Goal: Transaction & Acquisition: Purchase product/service

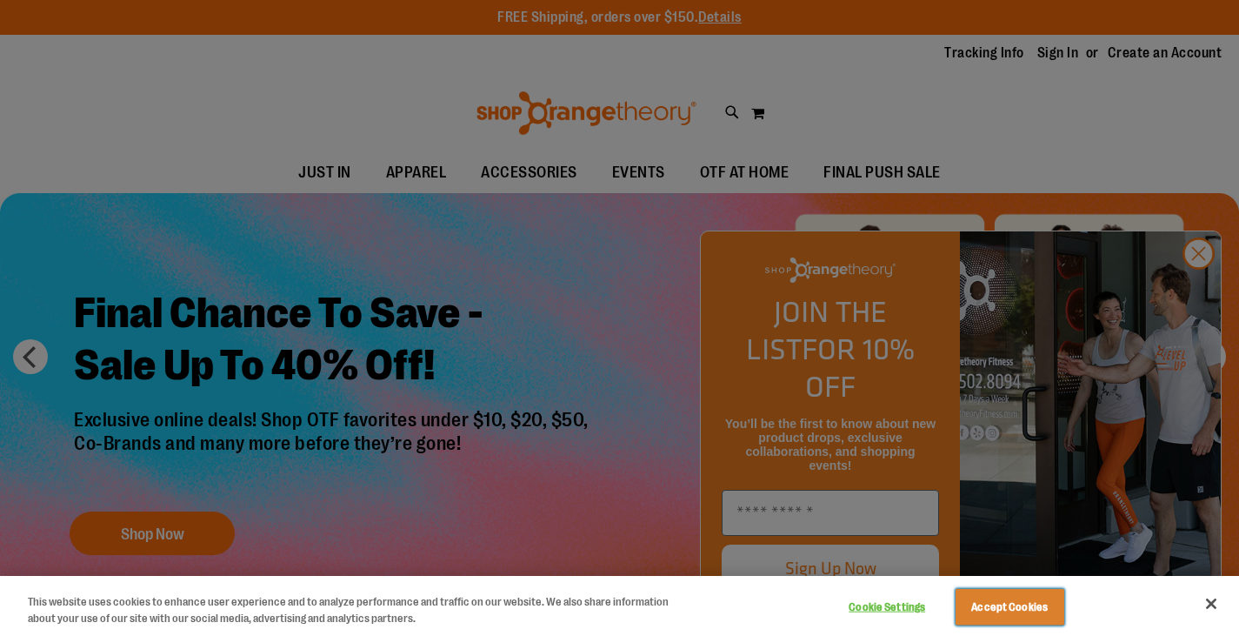
click at [1025, 599] on button "Accept Cookies" at bounding box center [1009, 607] width 109 height 37
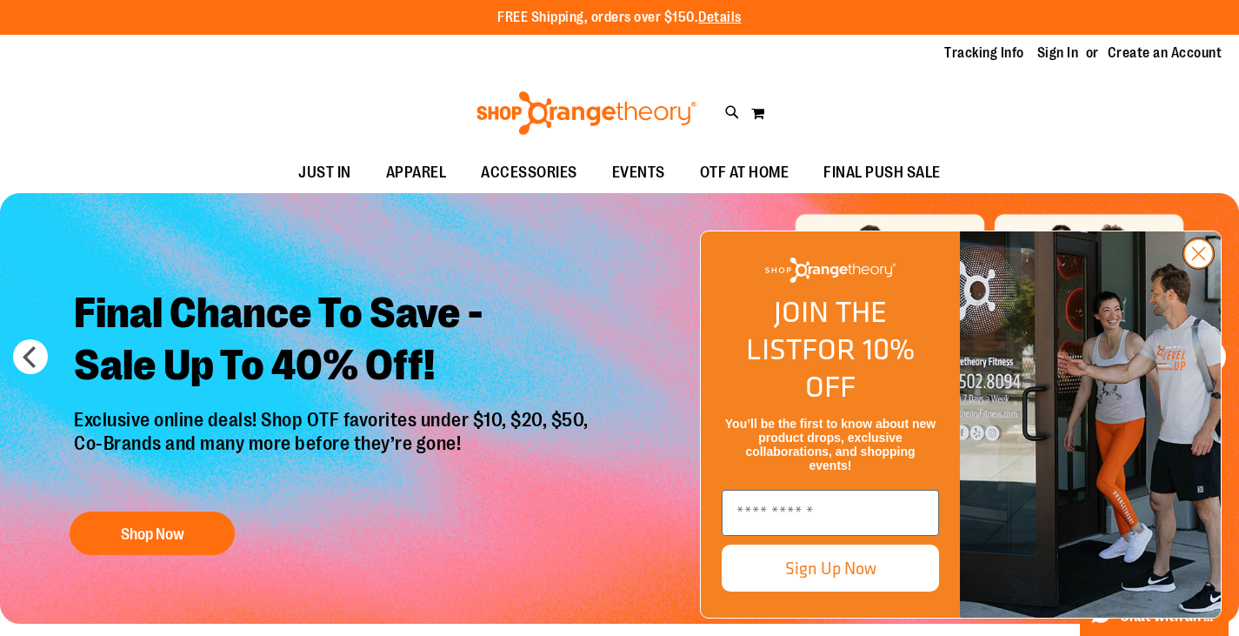
click at [1192, 268] on circle "Close dialog" at bounding box center [1198, 253] width 29 height 29
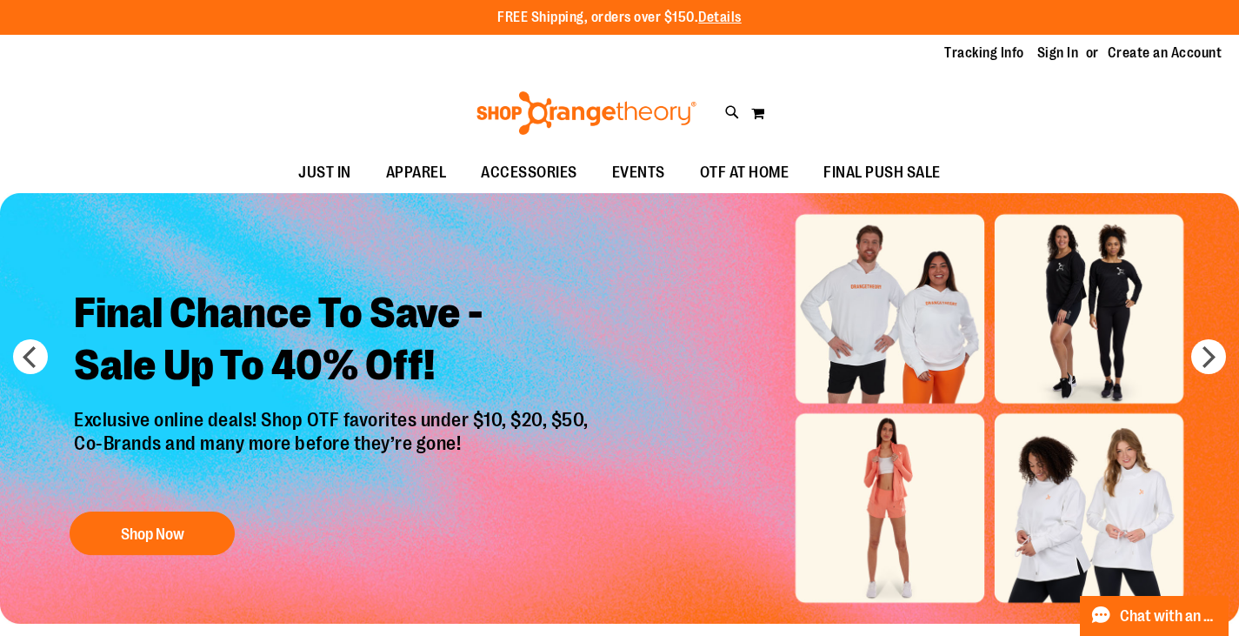
click at [730, 109] on icon at bounding box center [732, 113] width 15 height 20
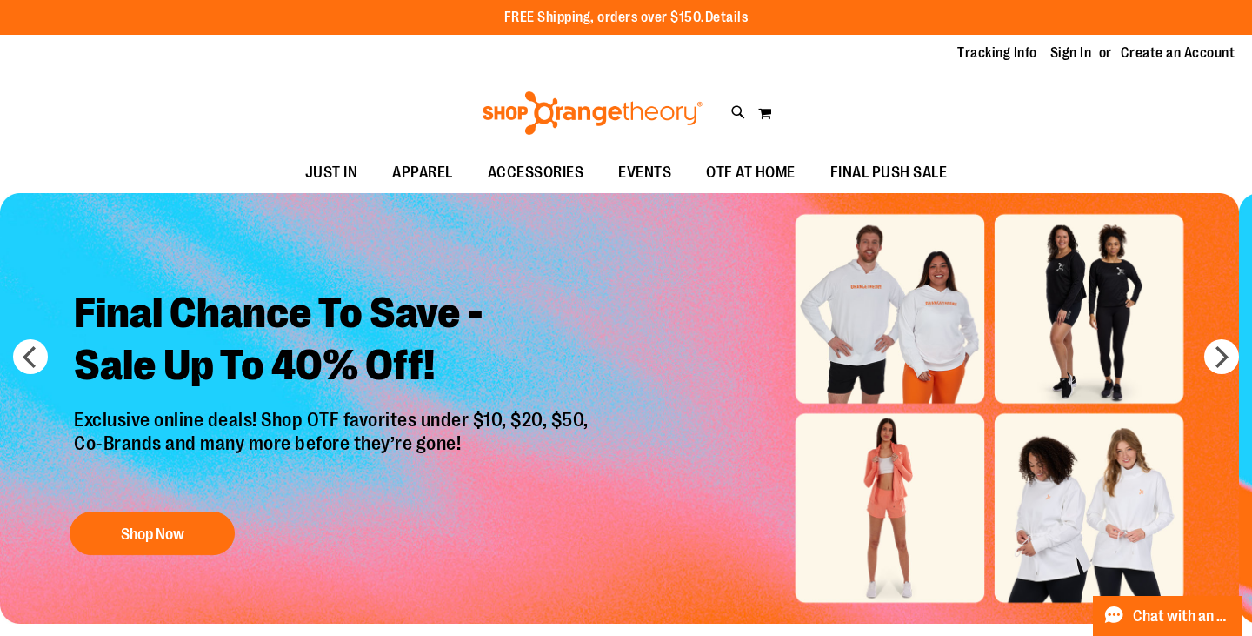
type input "********"
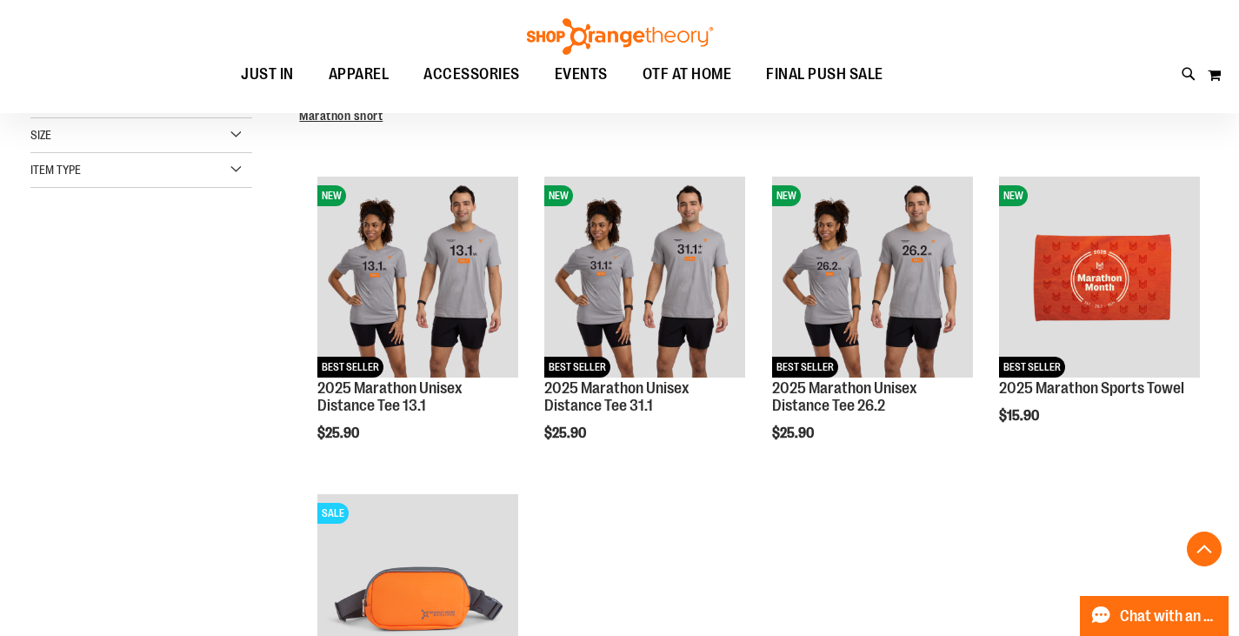
scroll to position [434, 0]
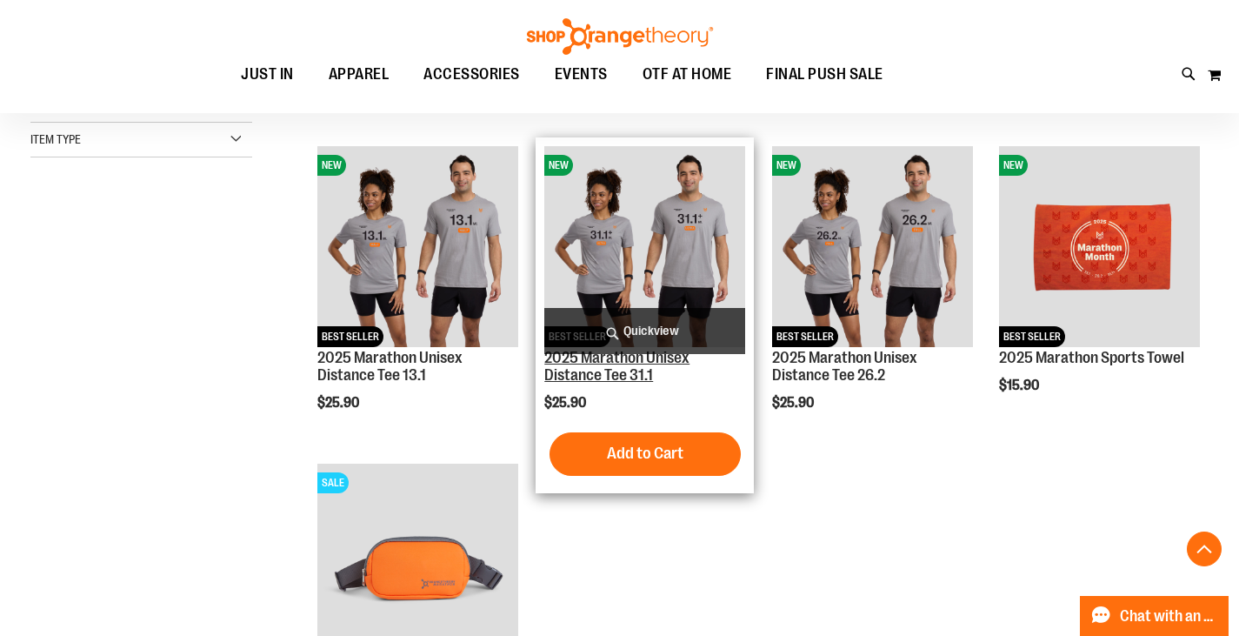
click at [616, 374] on link "2025 Marathon Unisex Distance Tee 31.1" at bounding box center [616, 366] width 145 height 35
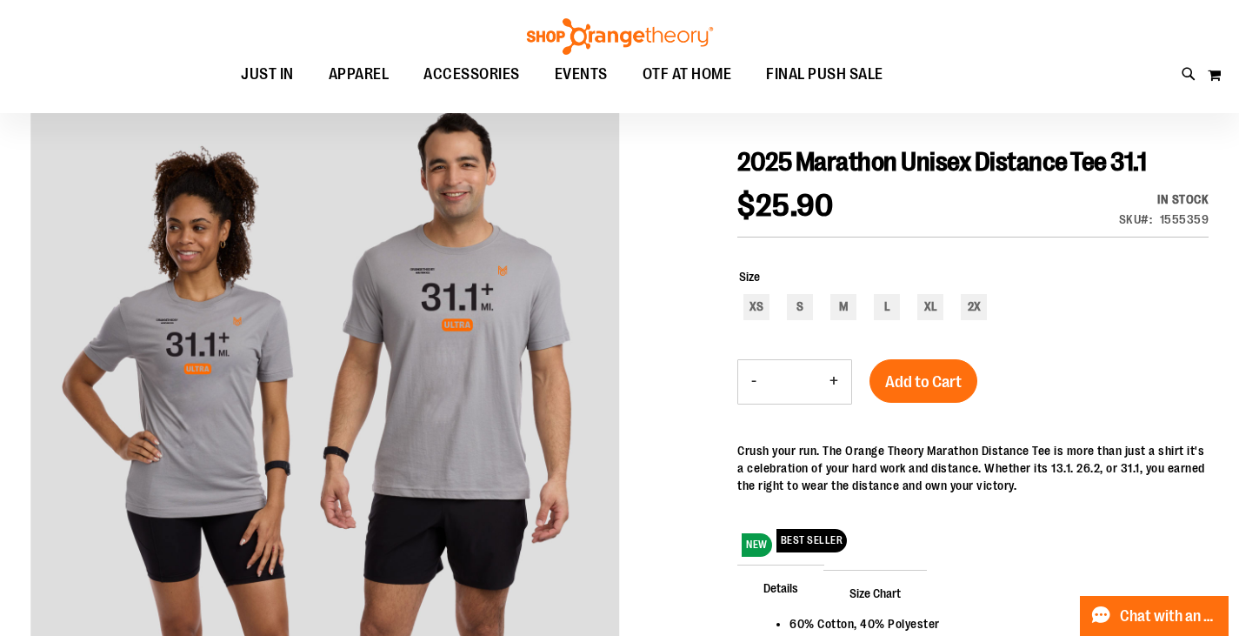
scroll to position [173, 0]
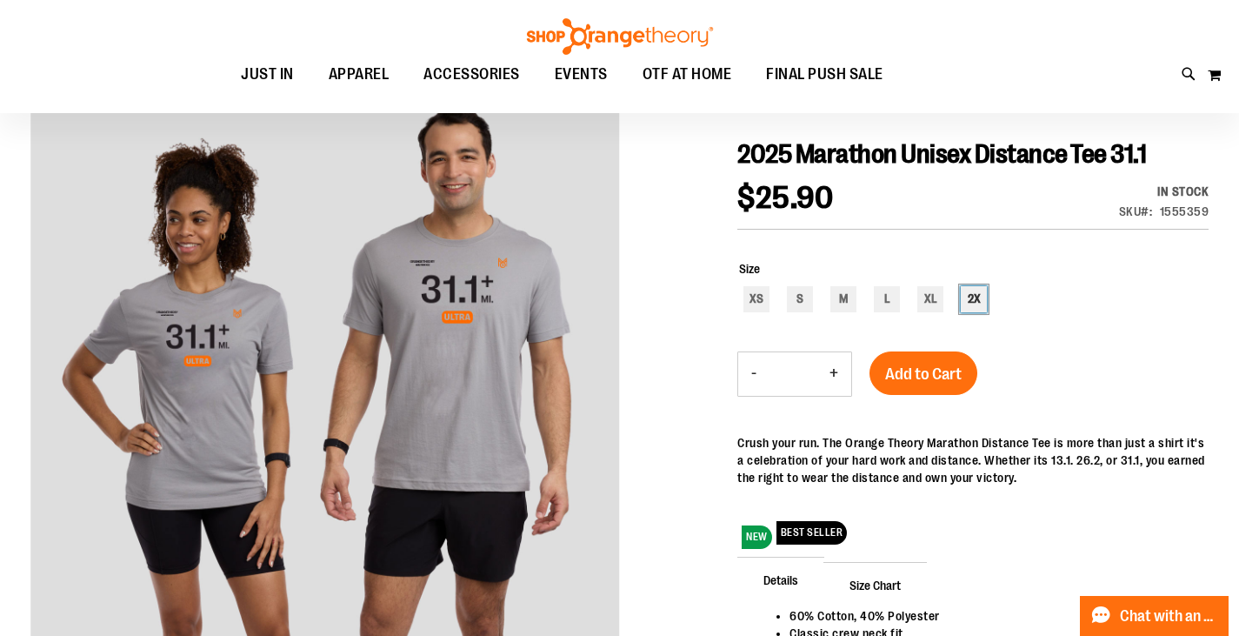
click at [979, 299] on div "2X" at bounding box center [974, 299] width 26 height 26
type input "***"
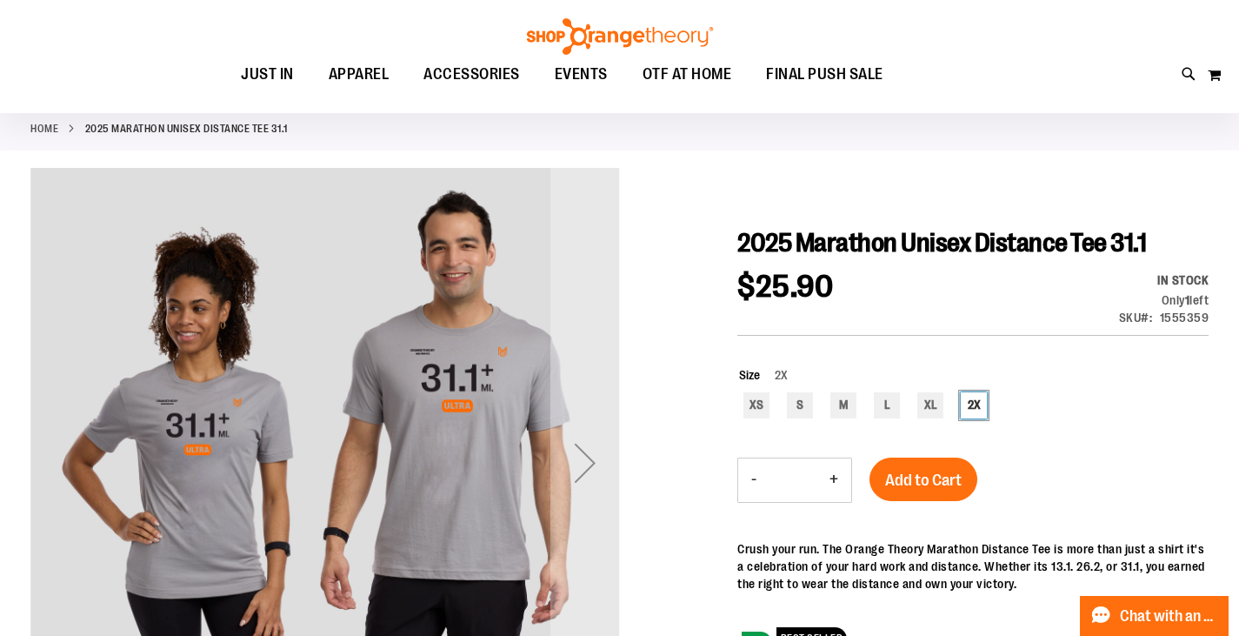
scroll to position [0, 0]
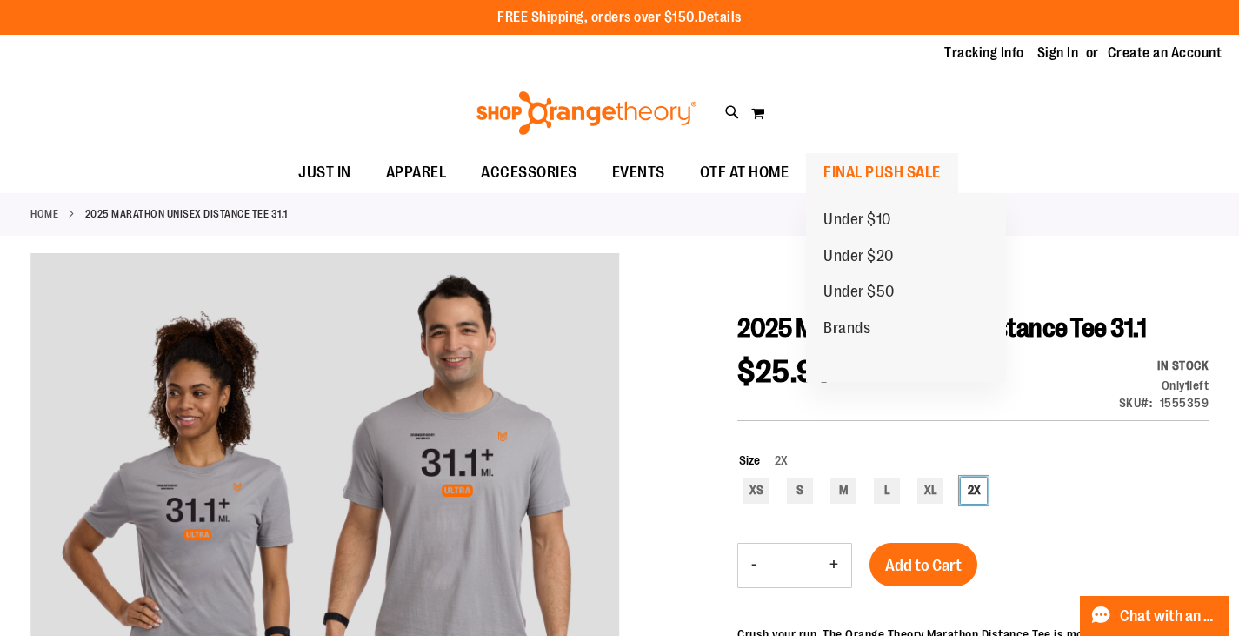
drag, startPoint x: 880, startPoint y: 168, endPoint x: 806, endPoint y: 184, distance: 75.7
click at [882, 168] on span "FINAL PUSH SALE" at bounding box center [881, 172] width 117 height 39
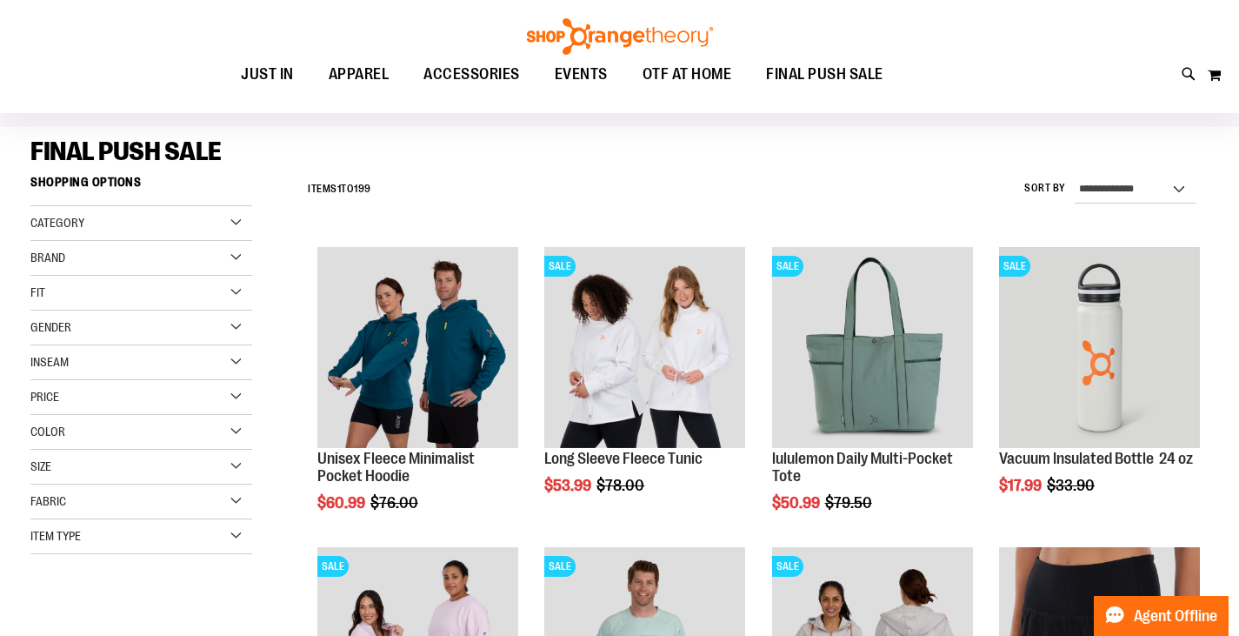
scroll to position [173, 0]
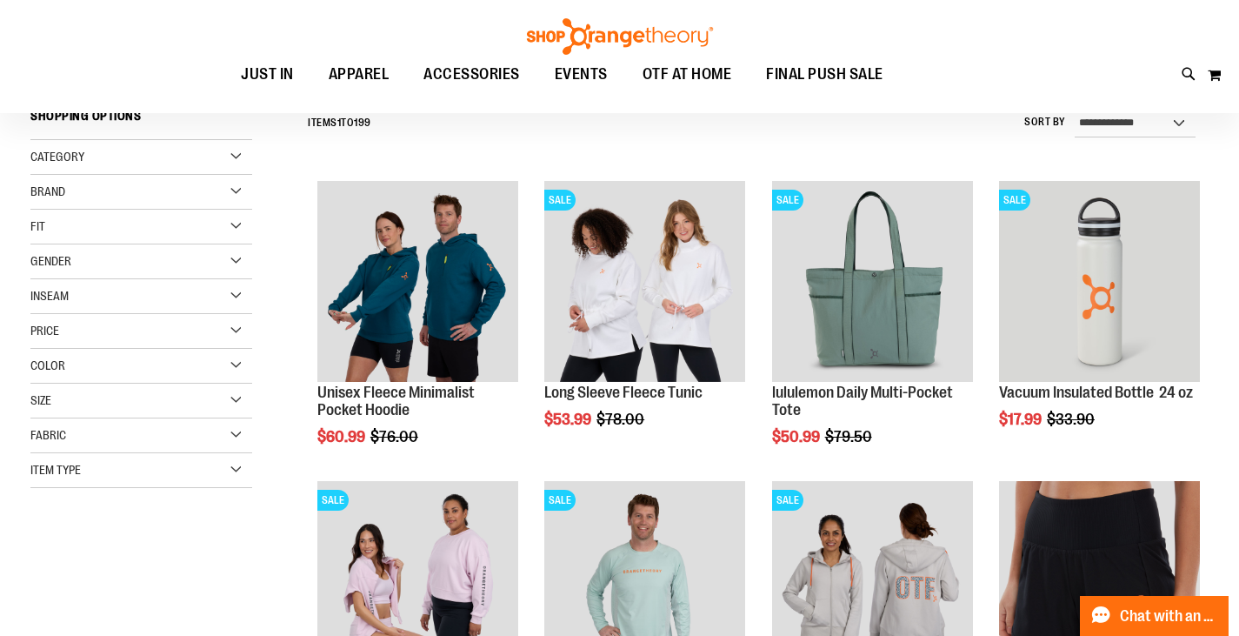
click at [90, 322] on div "Price" at bounding box center [141, 331] width 222 height 35
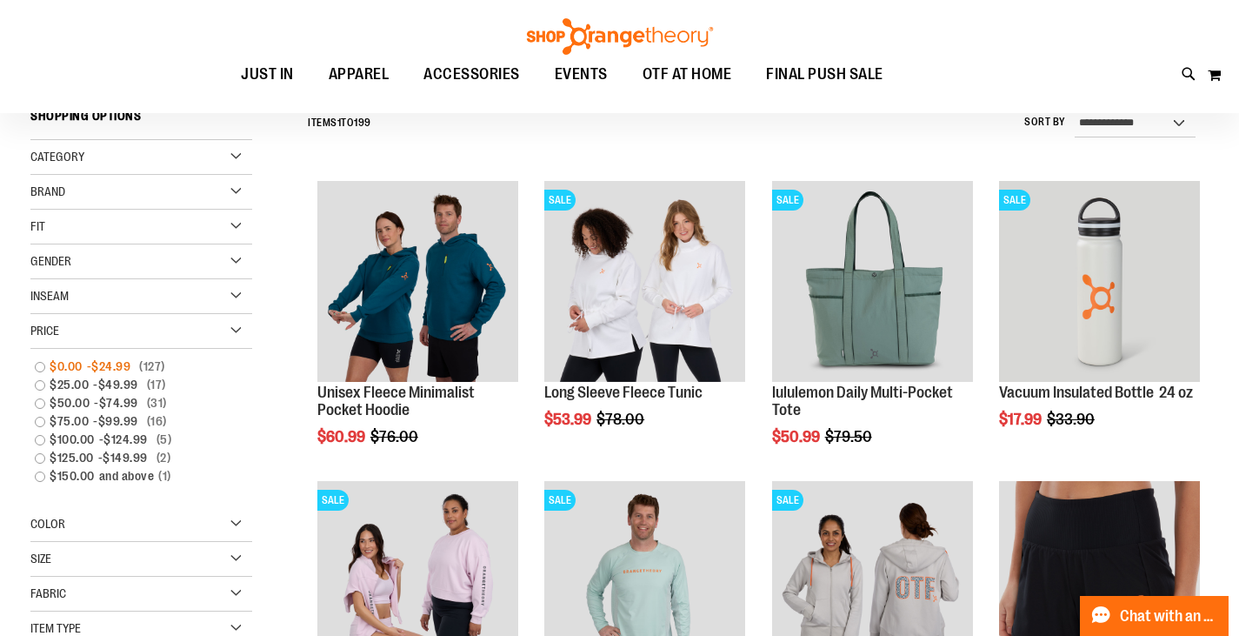
click at [37, 369] on link "$0.00 - $24.99 127 items" at bounding box center [132, 366] width 213 height 18
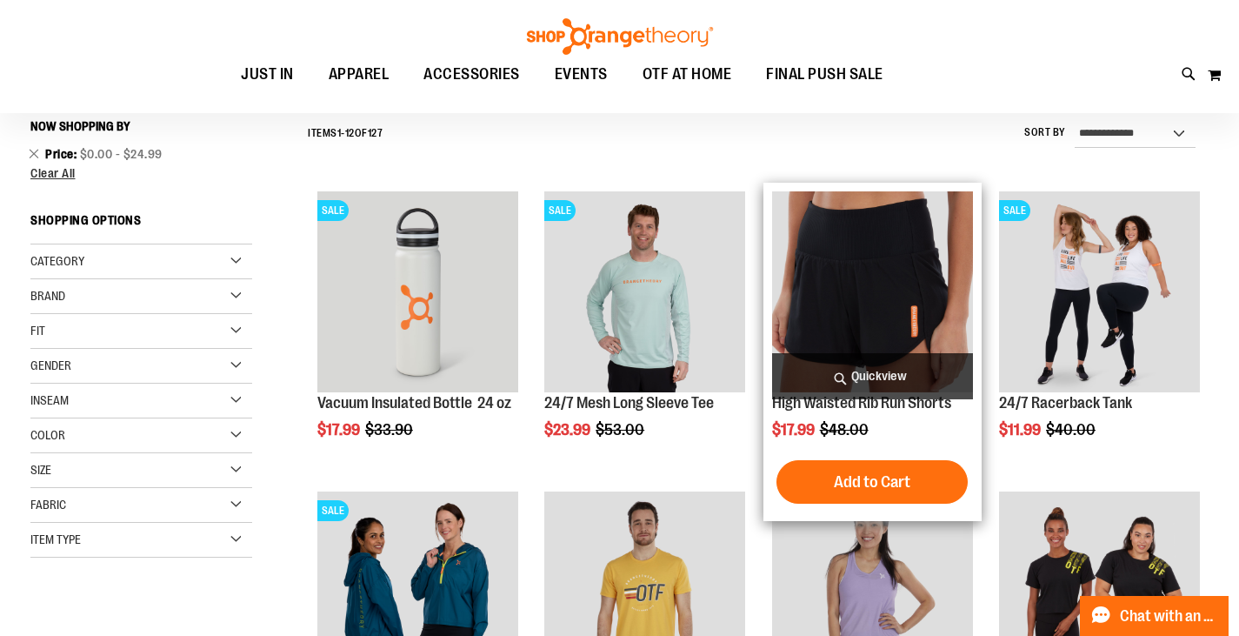
scroll to position [162, 0]
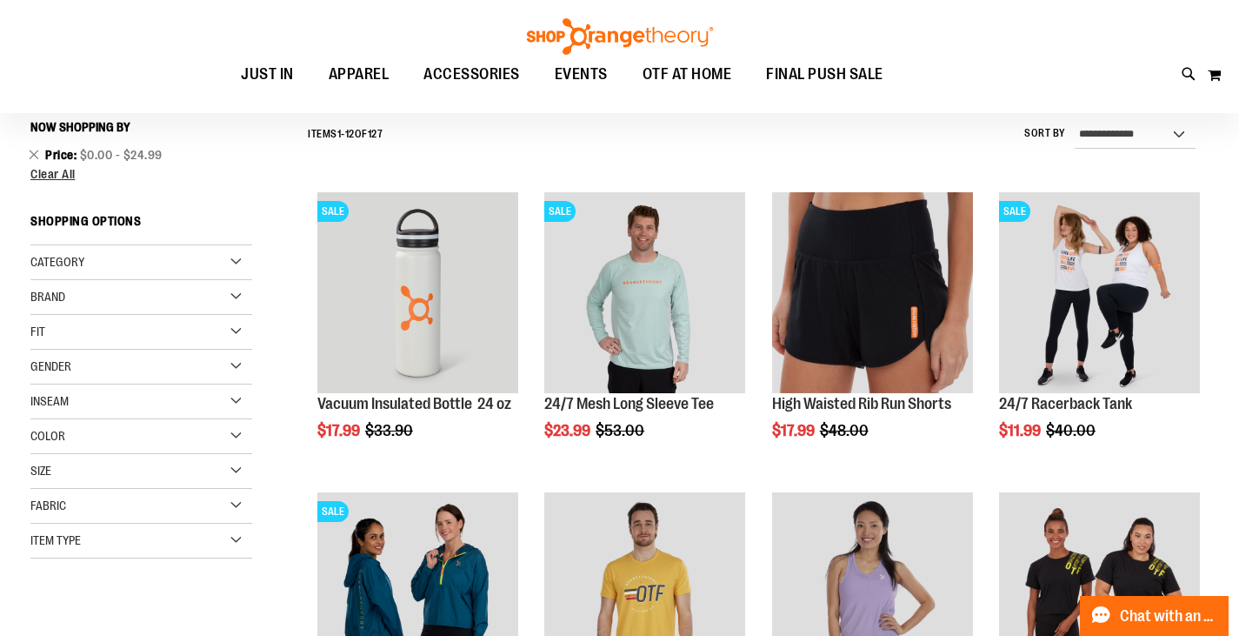
click at [235, 469] on div "Size" at bounding box center [141, 471] width 222 height 35
click at [79, 547] on div "3XL" at bounding box center [77, 546] width 26 height 26
click at [225, 516] on div "2XL" at bounding box center [234, 515] width 26 height 26
click at [49, 549] on div "2X" at bounding box center [46, 546] width 26 height 26
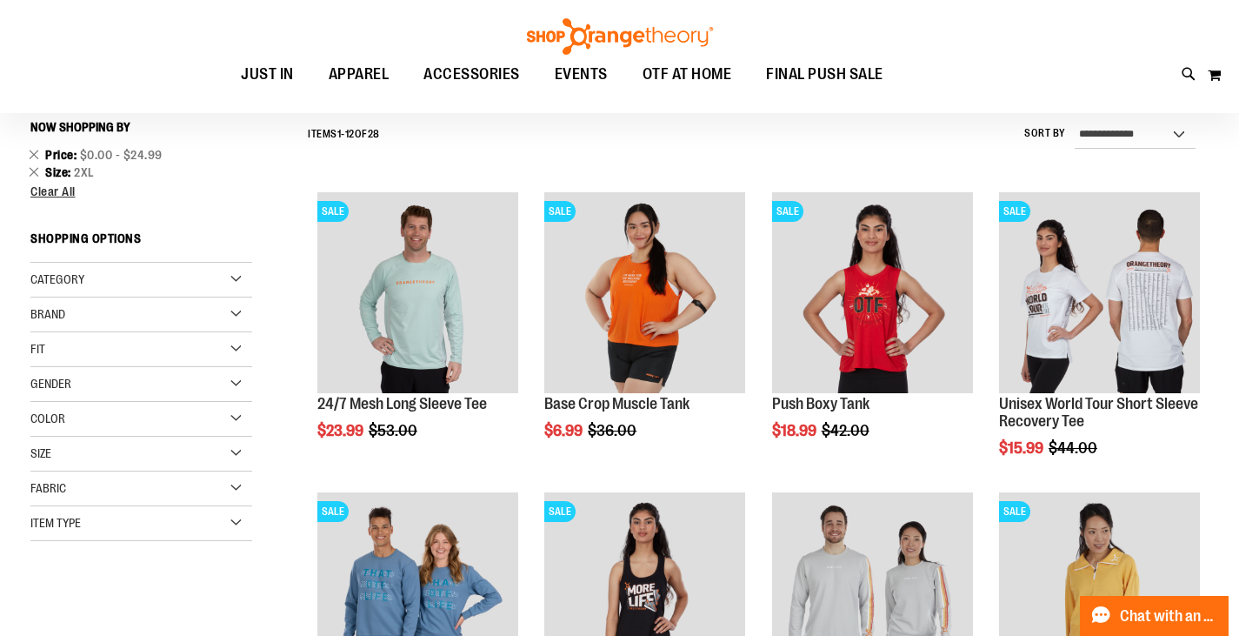
scroll to position [509, 0]
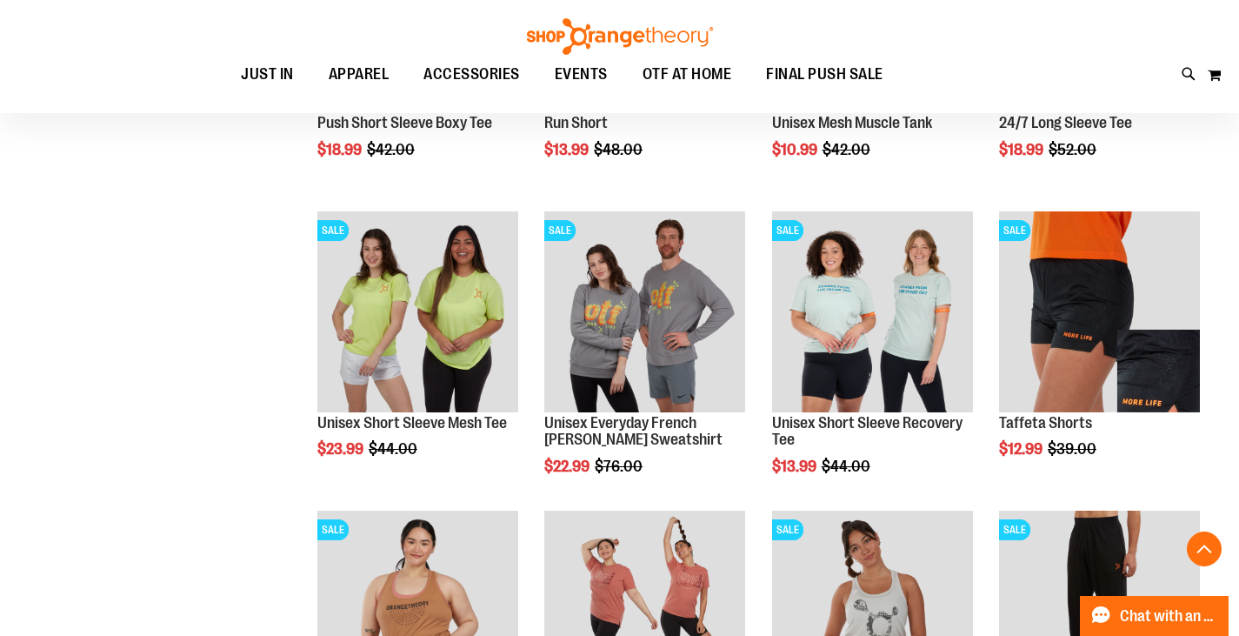
scroll to position [1205, 0]
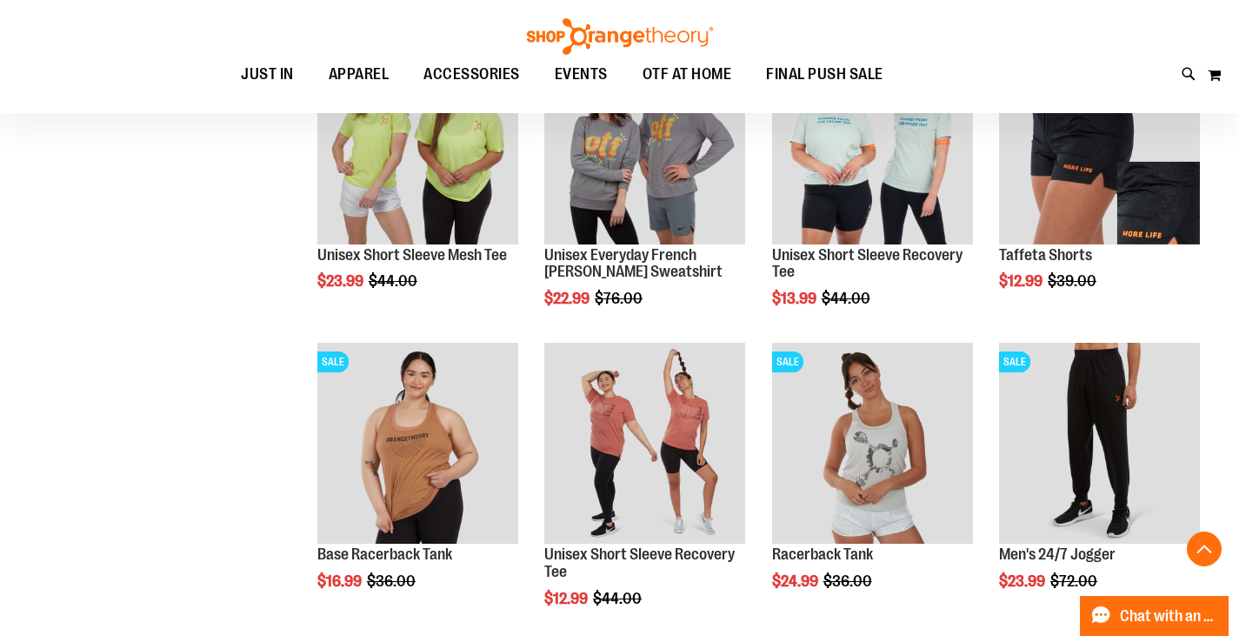
scroll to position [1217, 0]
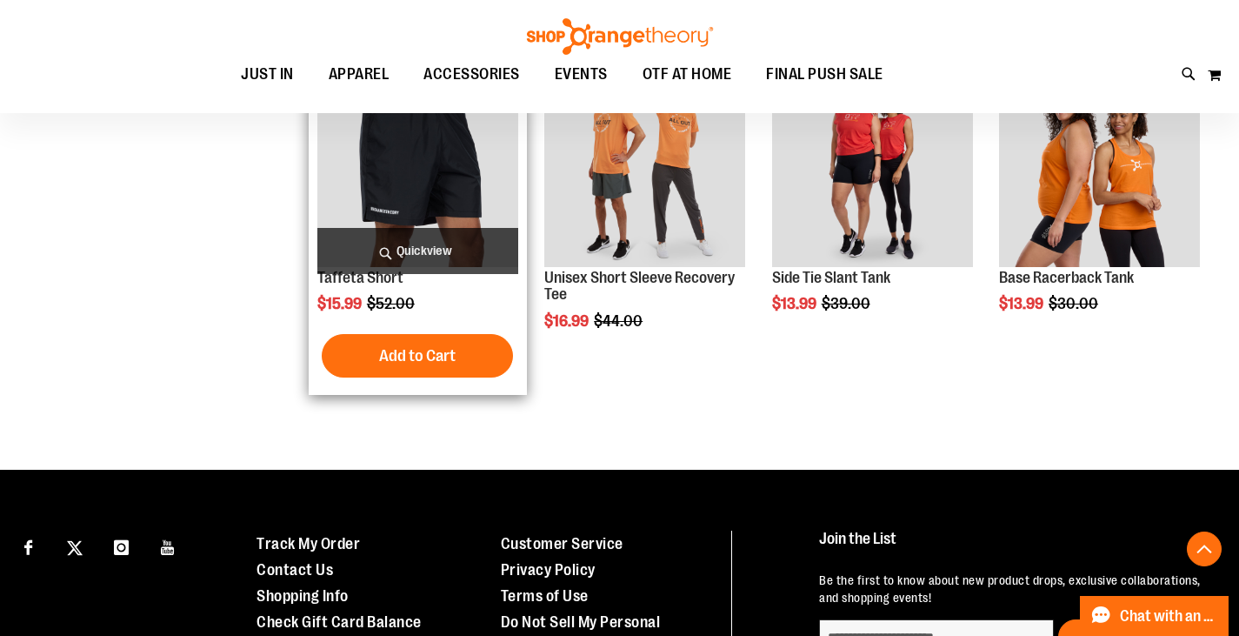
scroll to position [2000, 0]
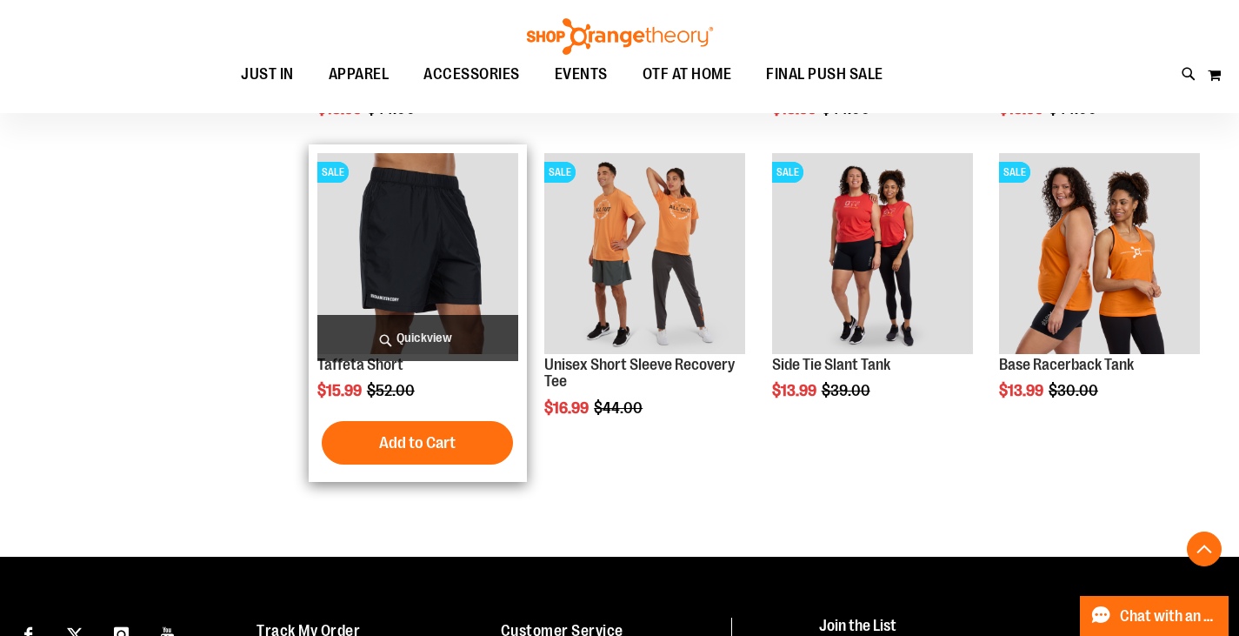
click at [409, 264] on img "product" at bounding box center [417, 253] width 201 height 201
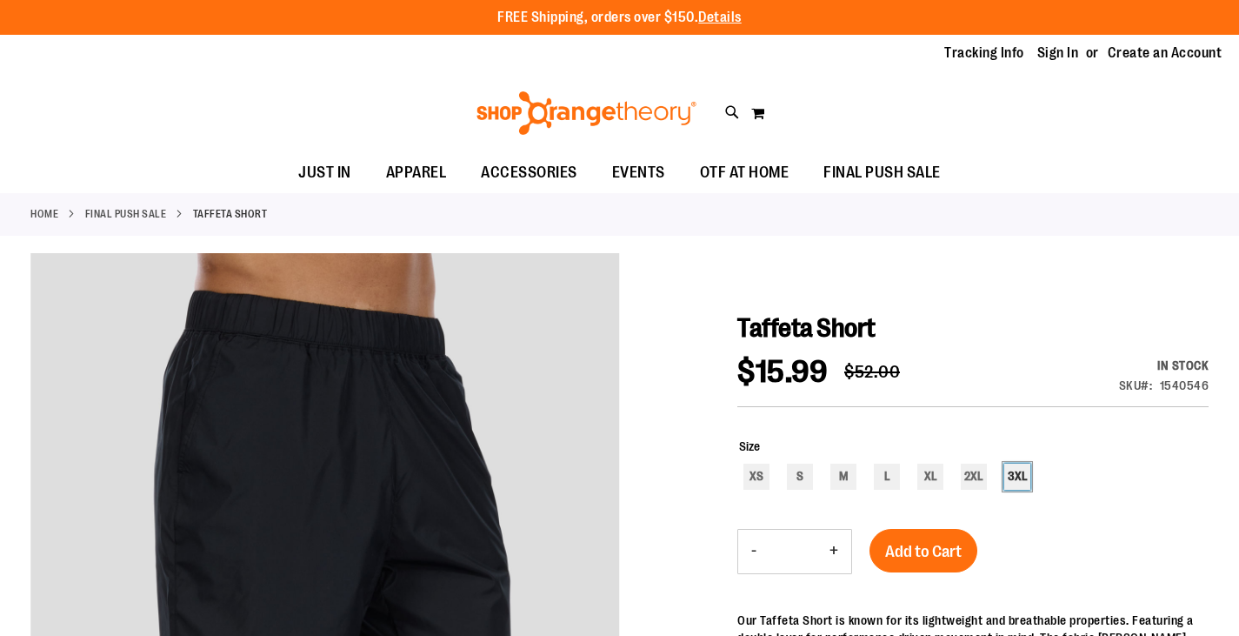
click at [1013, 479] on div "3XL" at bounding box center [1017, 476] width 26 height 26
type input "***"
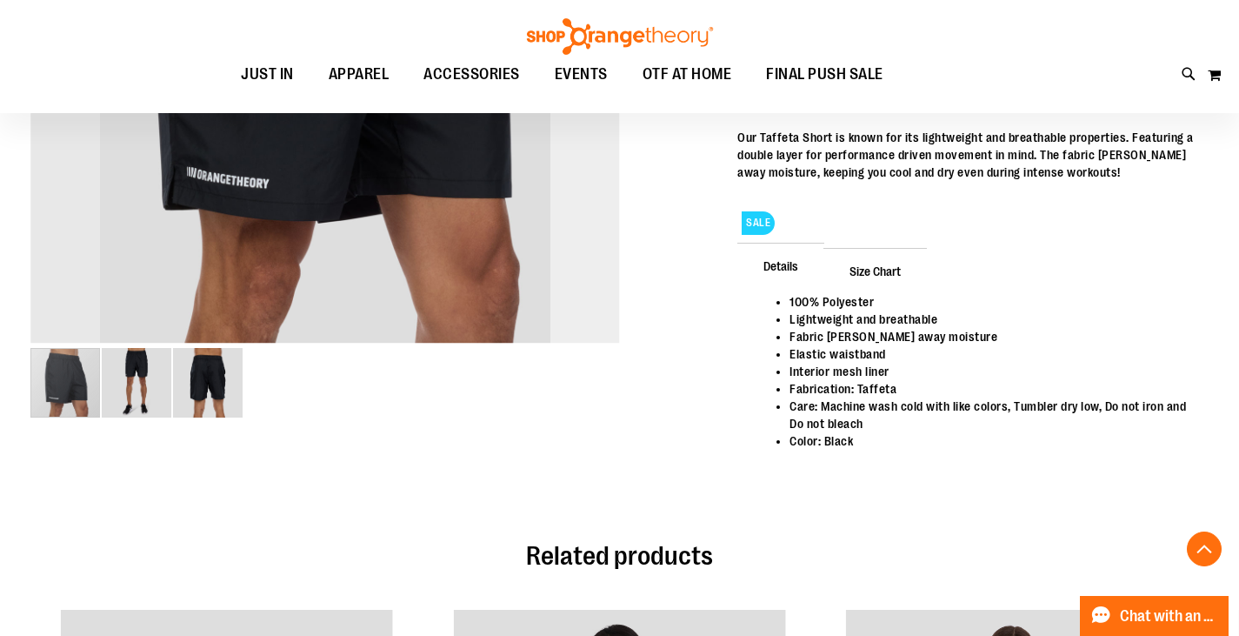
scroll to position [521, 0]
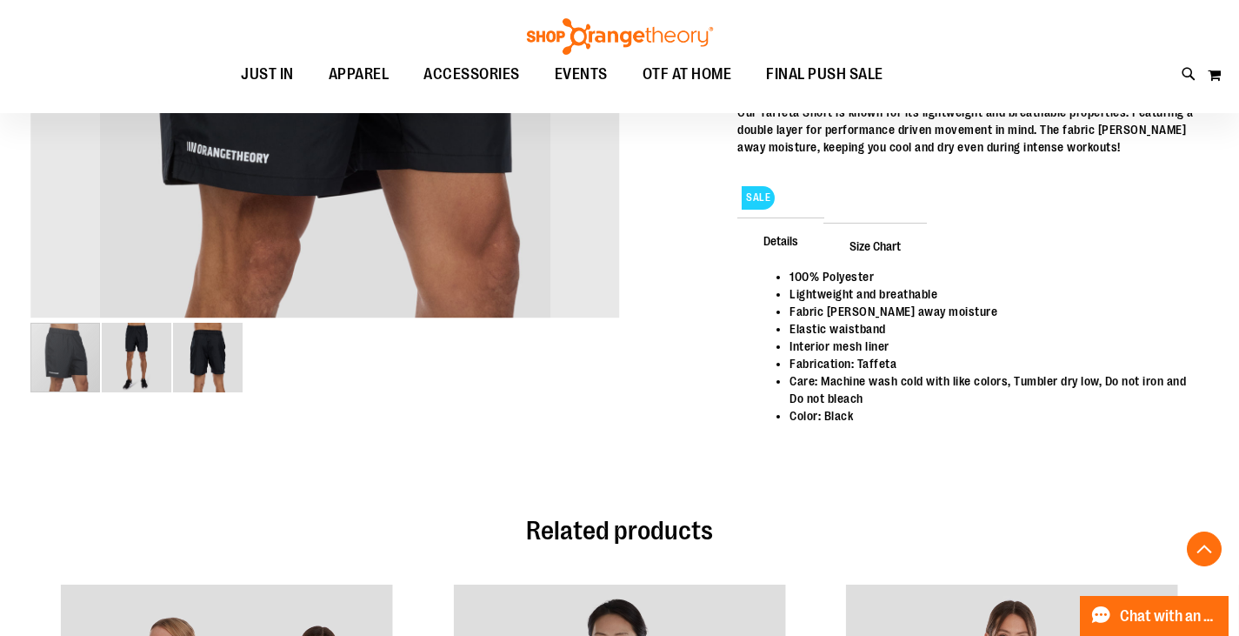
click at [208, 361] on img "image 3 of 3" at bounding box center [208, 358] width 70 height 70
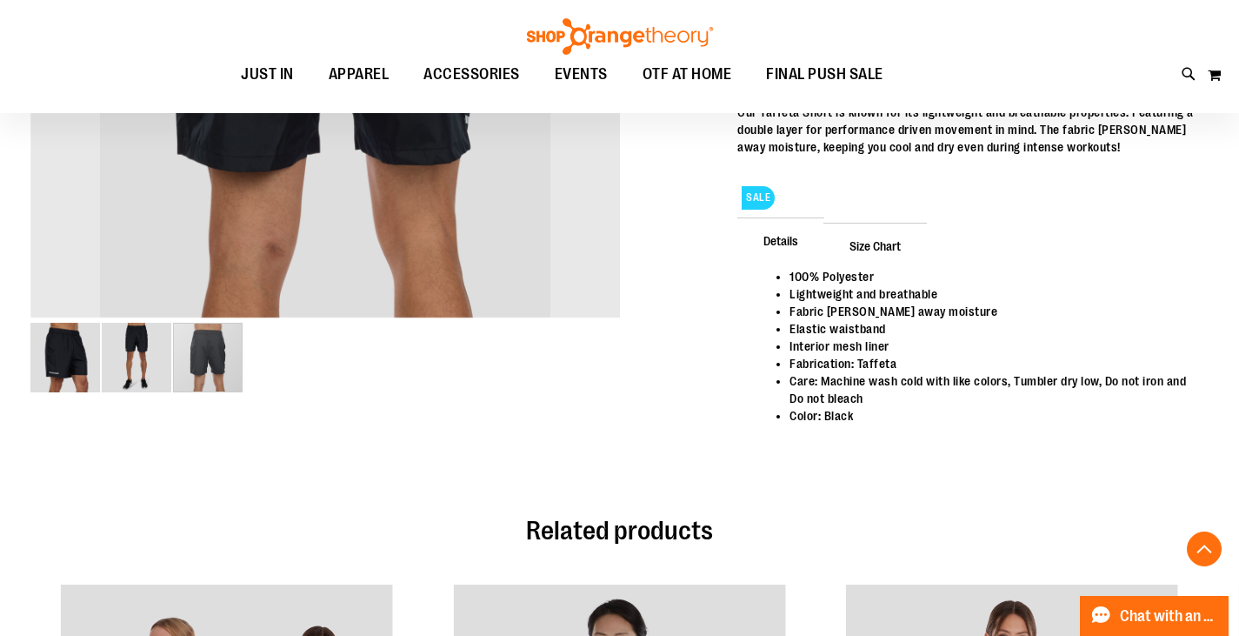
click at [145, 362] on img "image 2 of 3" at bounding box center [137, 358] width 70 height 70
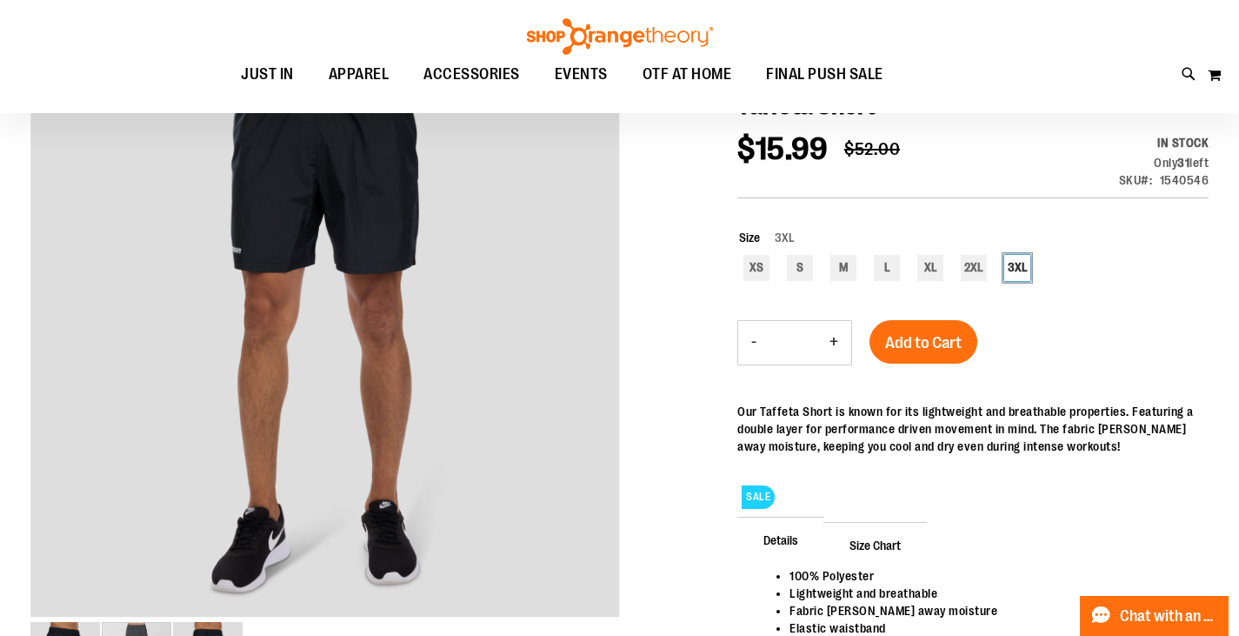
scroll to position [0, 0]
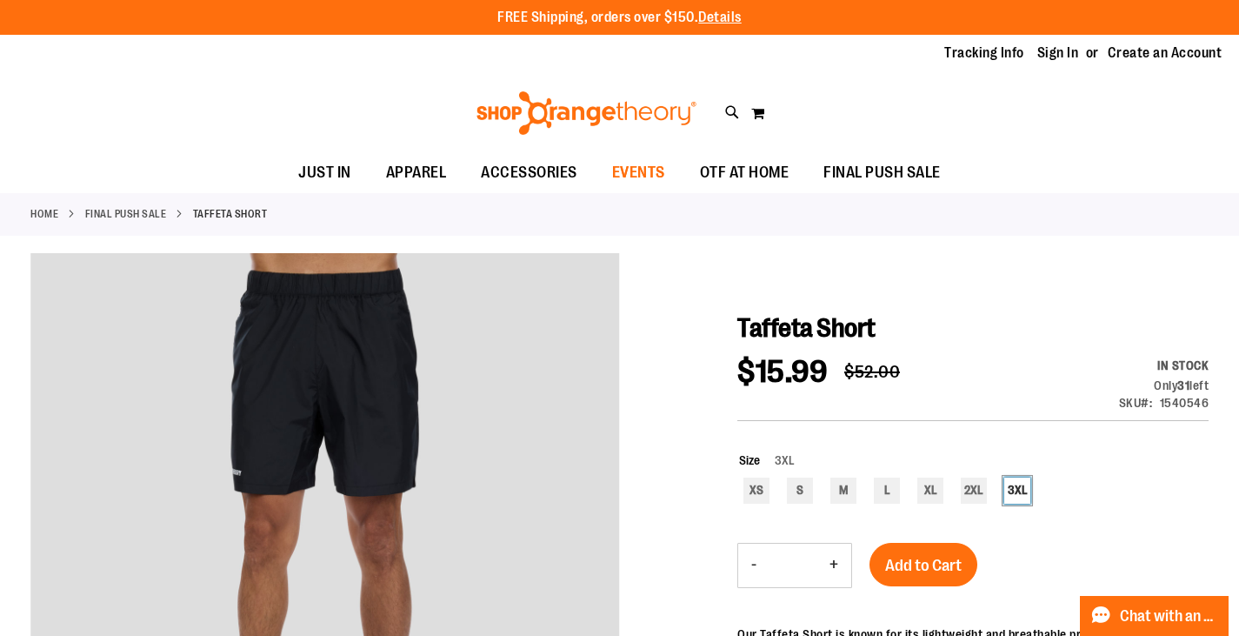
click at [629, 172] on span "EVENTS" at bounding box center [638, 172] width 53 height 39
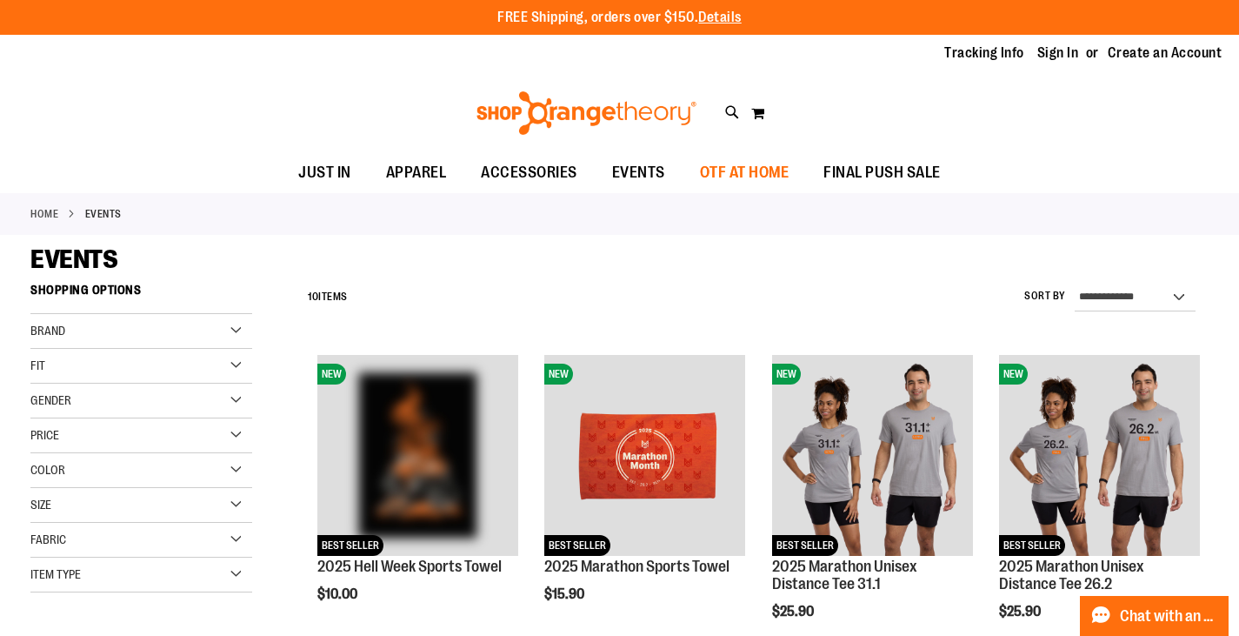
click at [724, 173] on span "OTF AT HOME" at bounding box center [745, 172] width 90 height 39
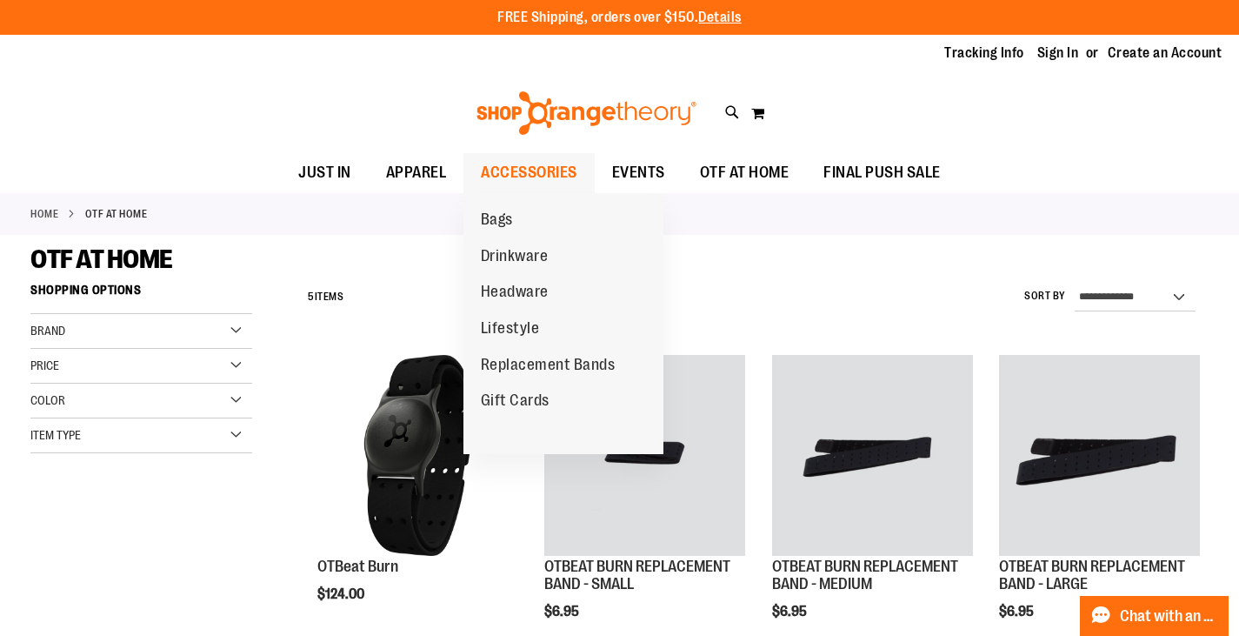
click at [516, 174] on span "ACCESSORIES" at bounding box center [529, 172] width 96 height 39
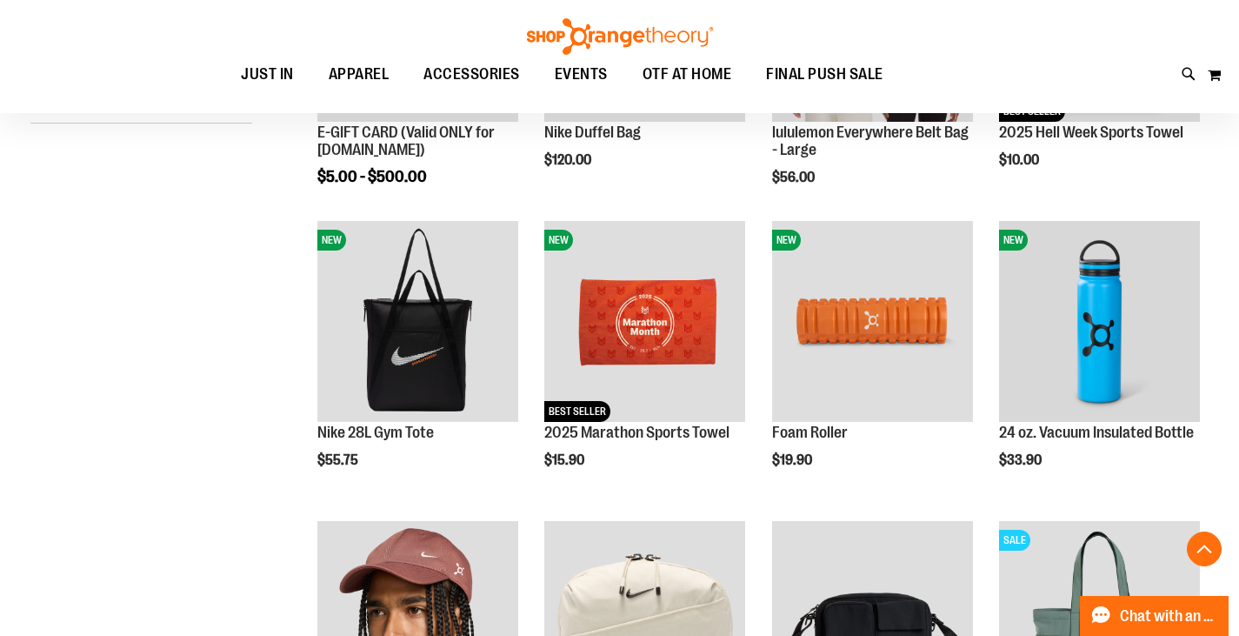
scroll to position [434, 0]
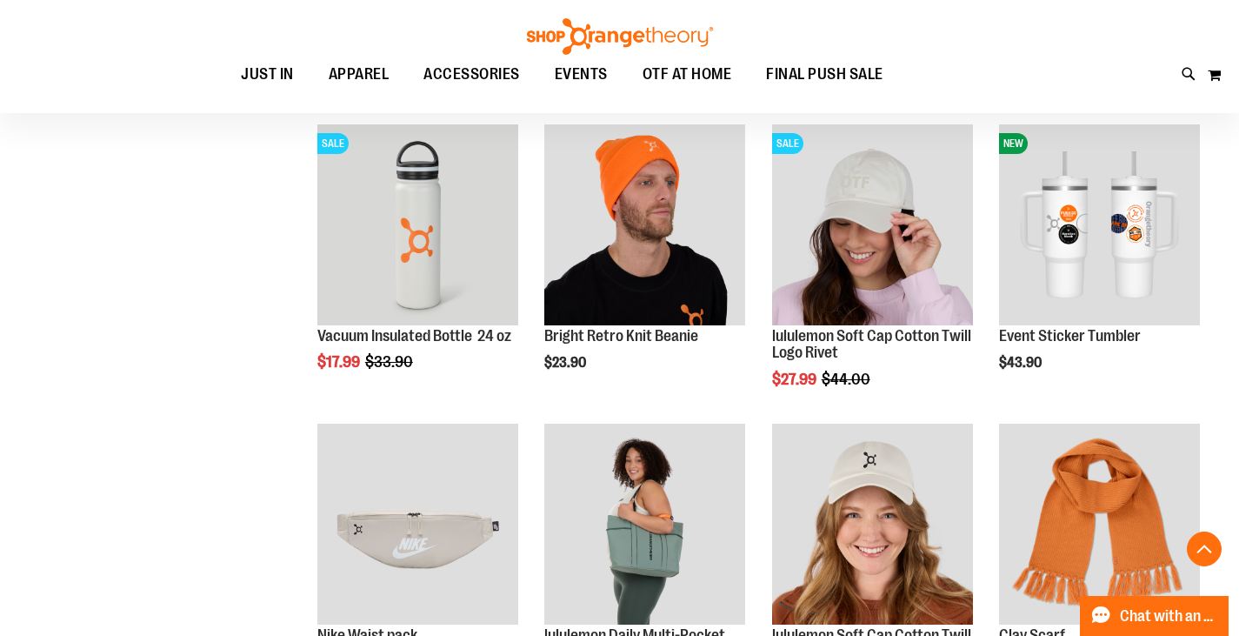
scroll to position [1477, 0]
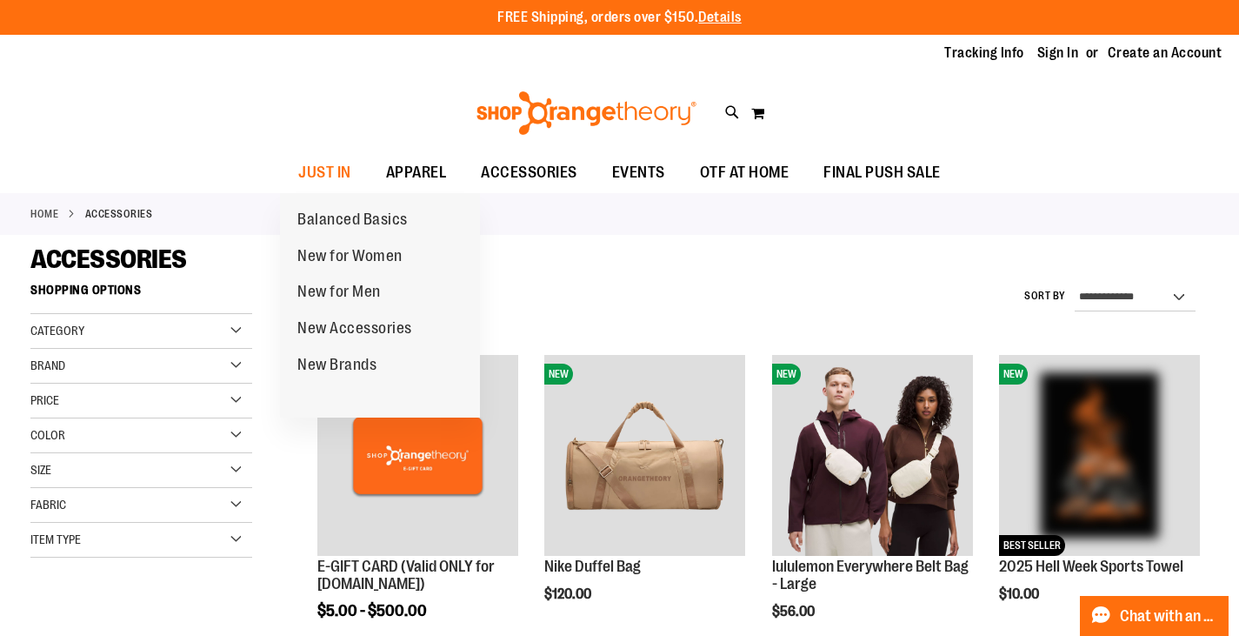
click at [359, 289] on span "New for Men" at bounding box center [338, 294] width 83 height 22
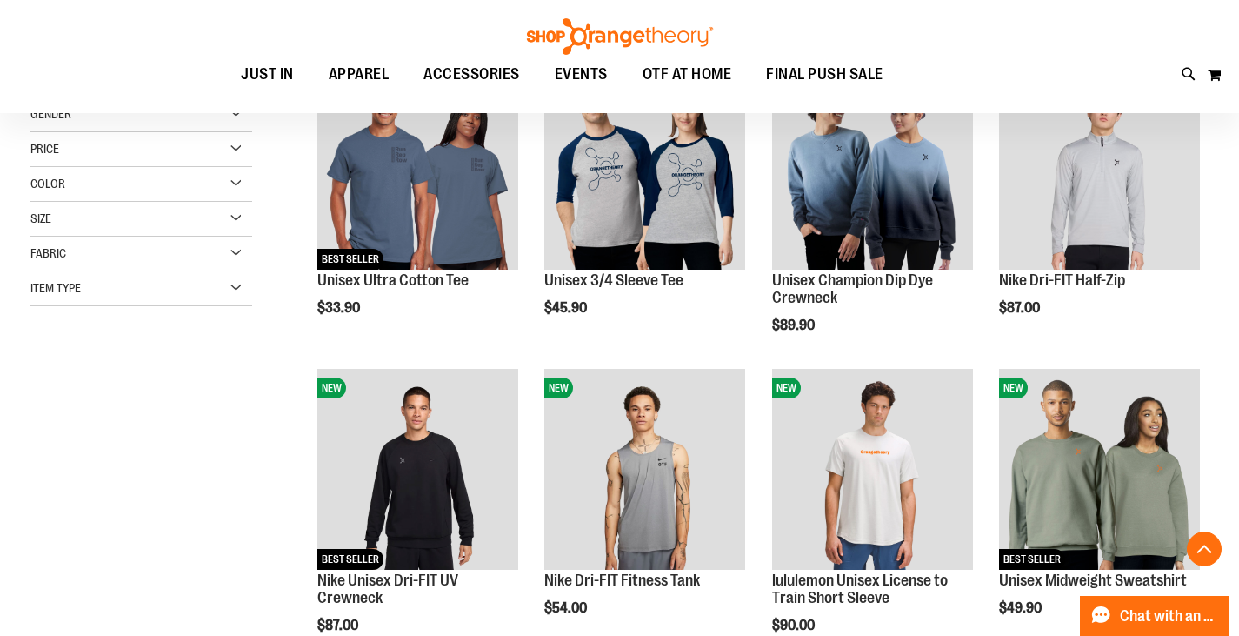
scroll to position [521, 0]
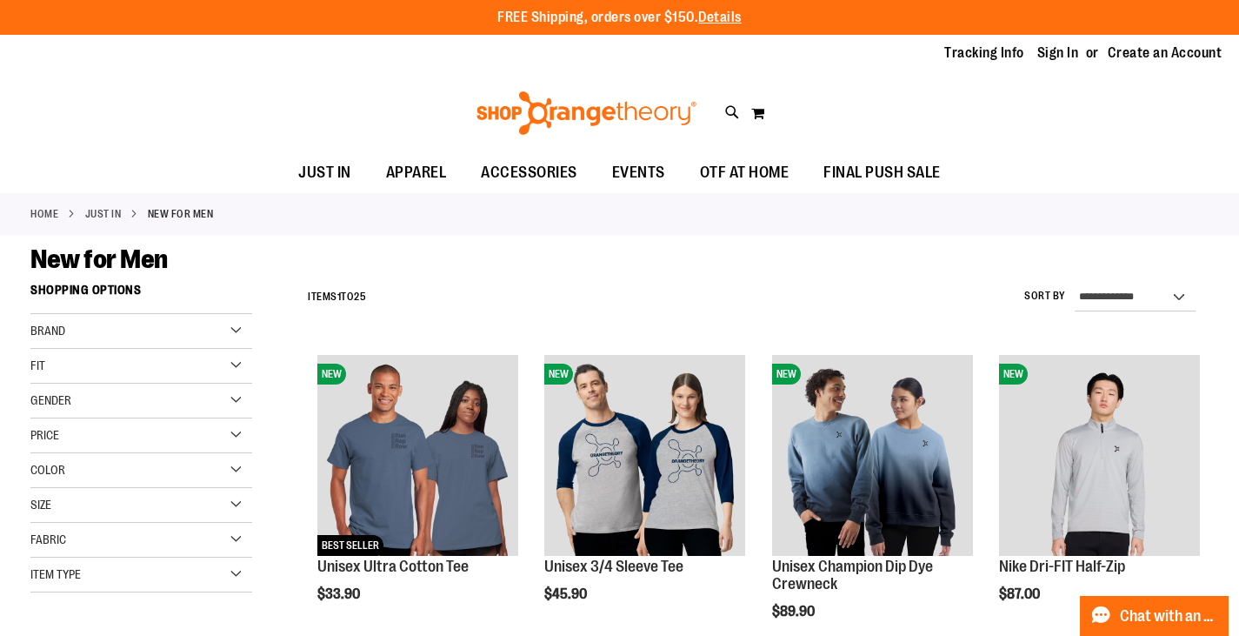
click at [110, 335] on div "Brand" at bounding box center [141, 331] width 222 height 35
click at [61, 369] on link "Nike" at bounding box center [132, 366] width 213 height 18
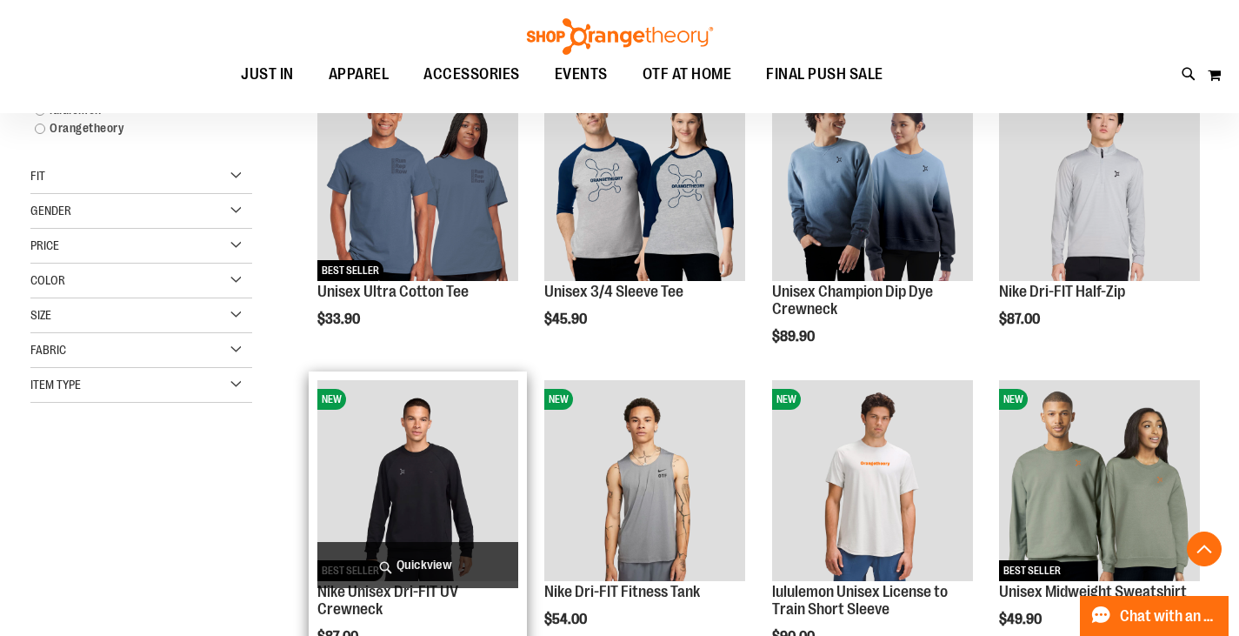
scroll to position [275, 0]
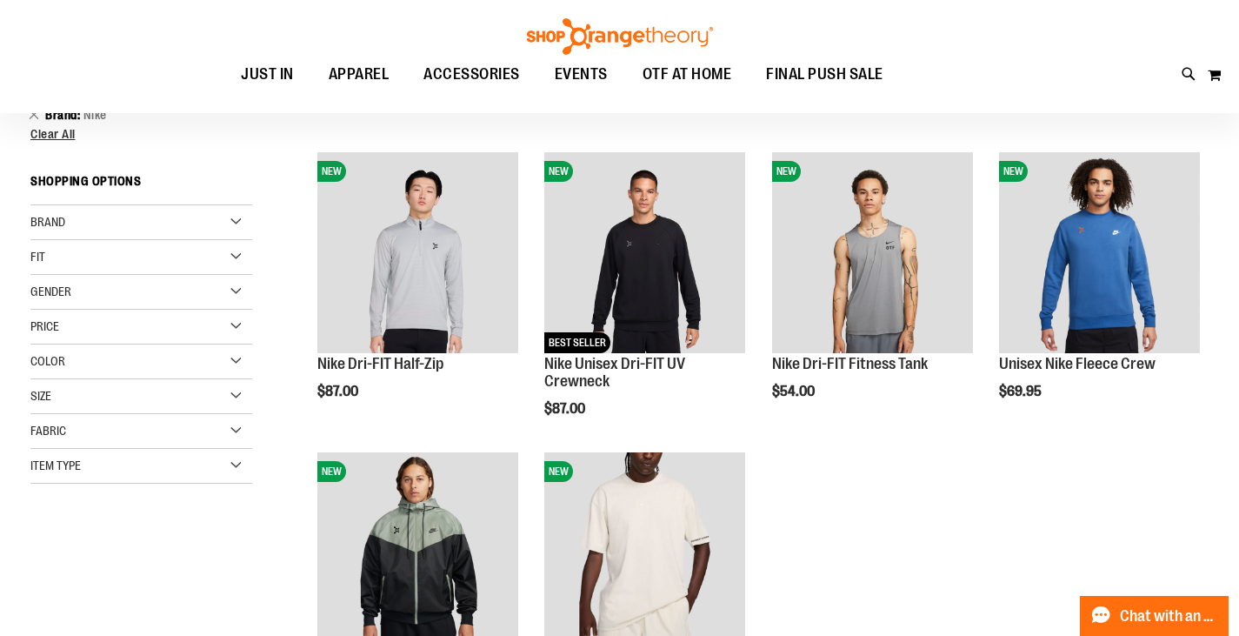
scroll to position [14, 0]
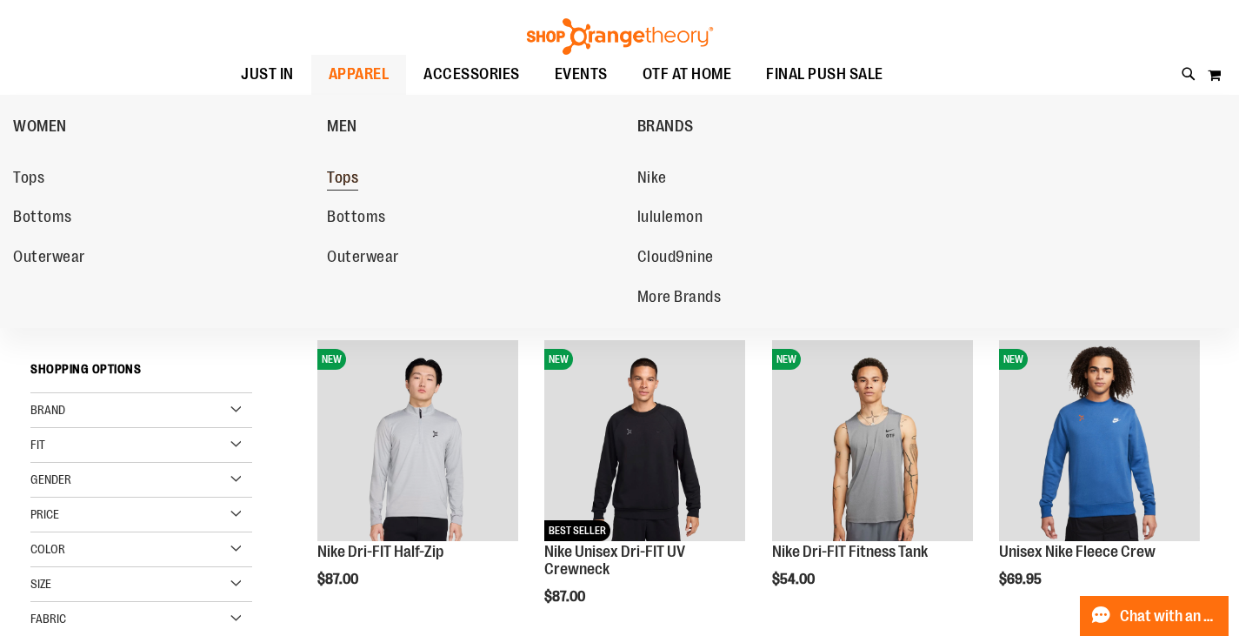
click at [336, 175] on span "Tops" at bounding box center [342, 180] width 31 height 22
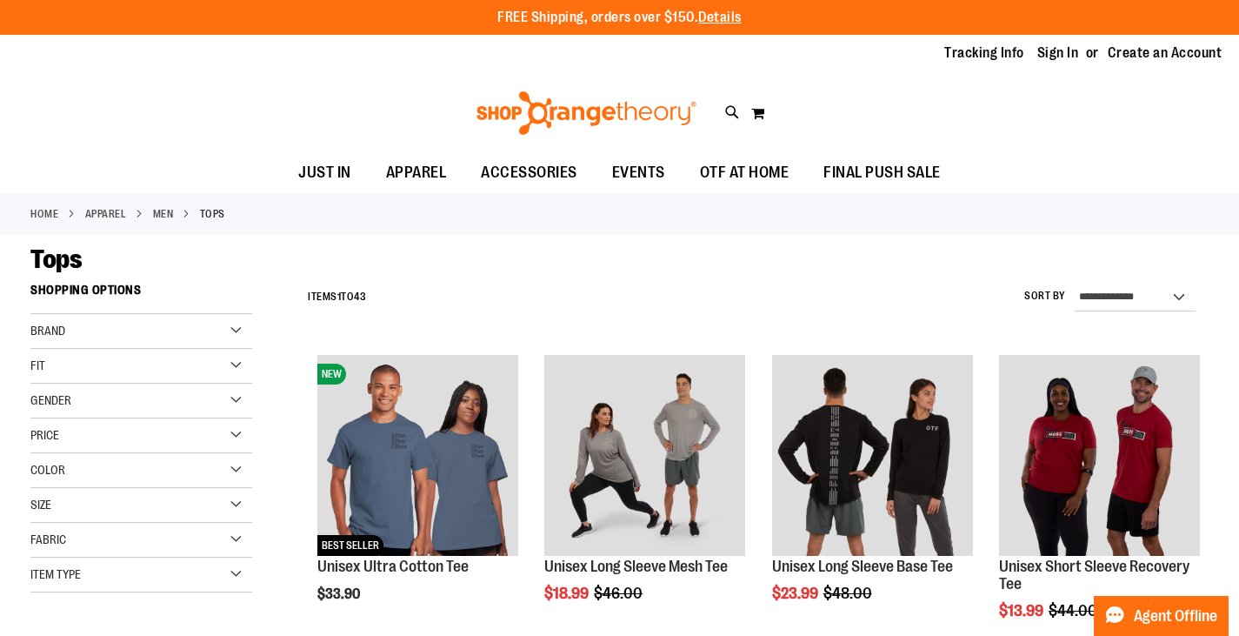
click at [93, 335] on div "Brand" at bounding box center [141, 331] width 222 height 35
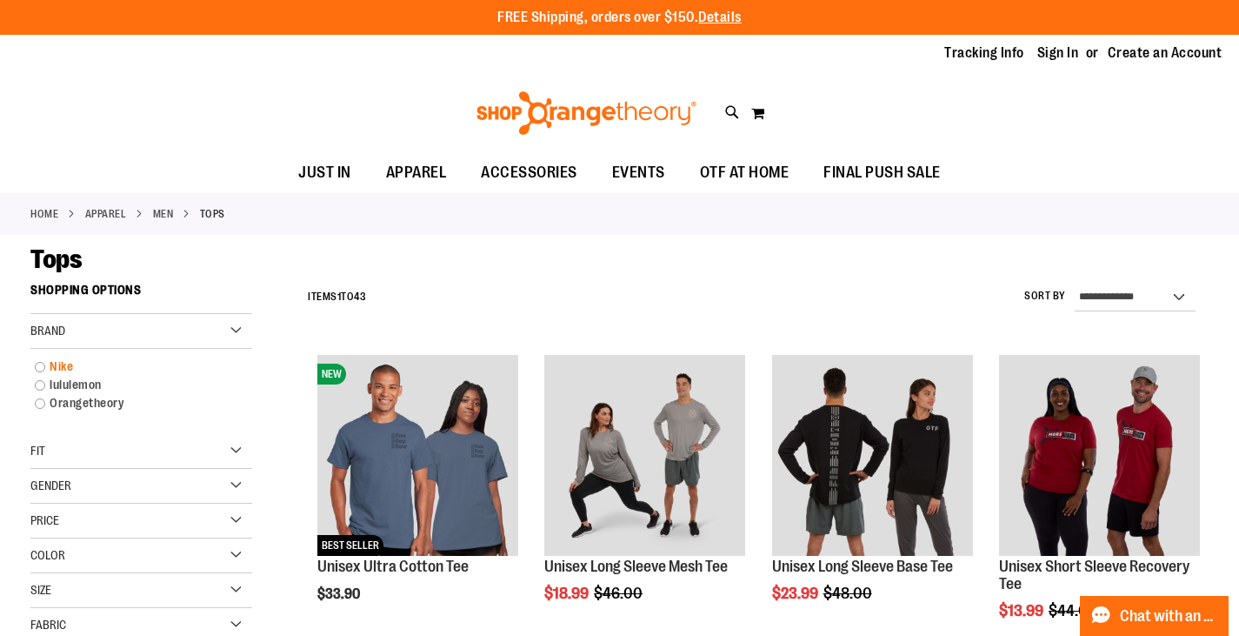
click at [63, 368] on link "Nike" at bounding box center [132, 366] width 213 height 18
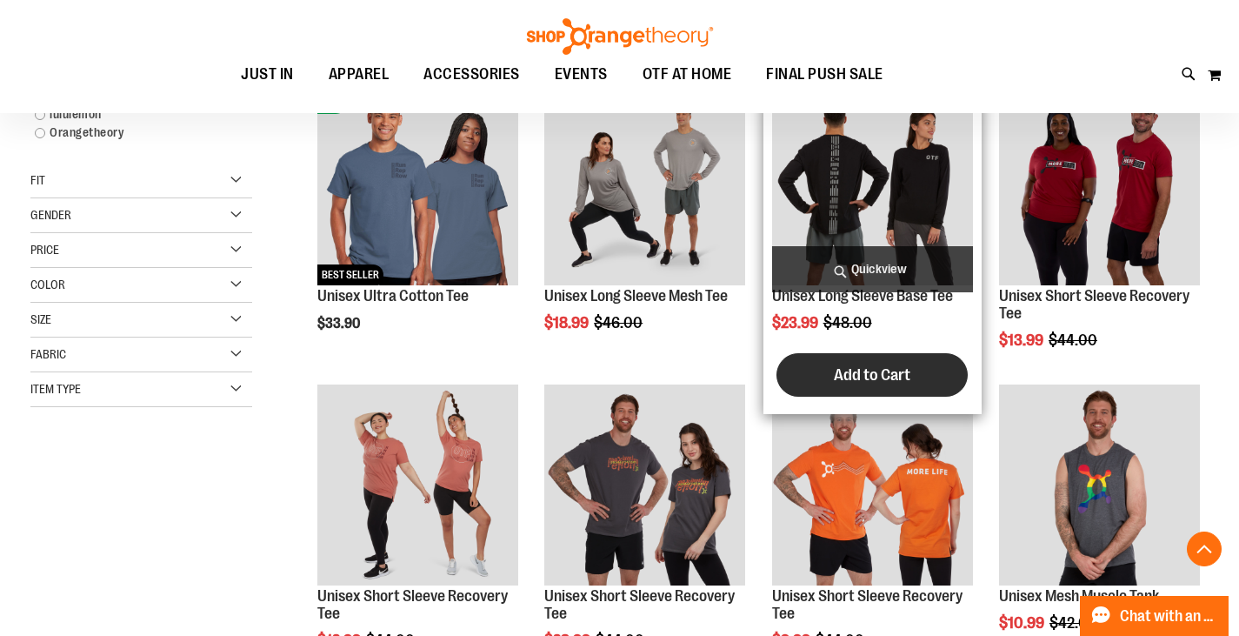
scroll to position [275, 0]
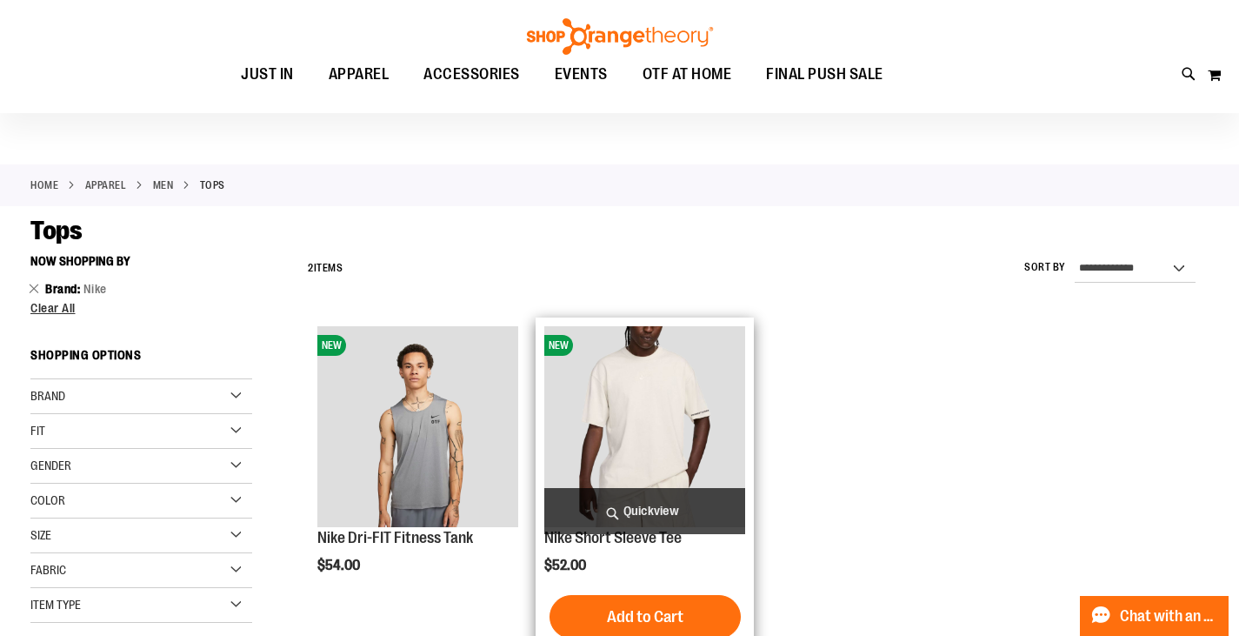
scroll to position [14, 0]
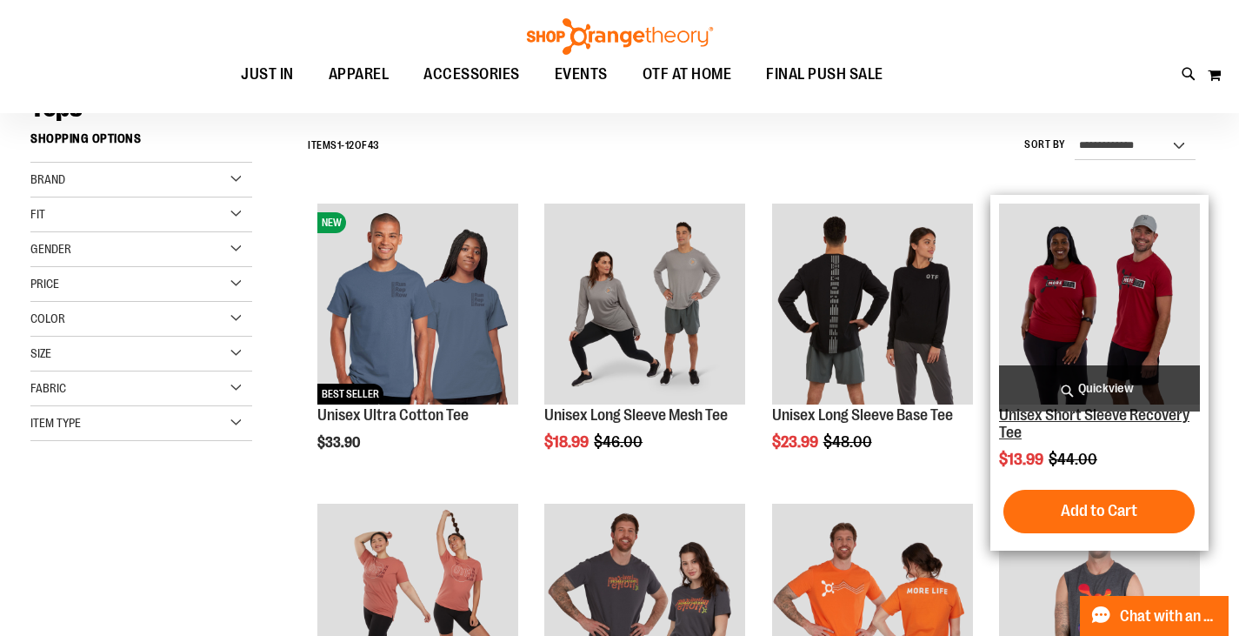
scroll to position [162, 0]
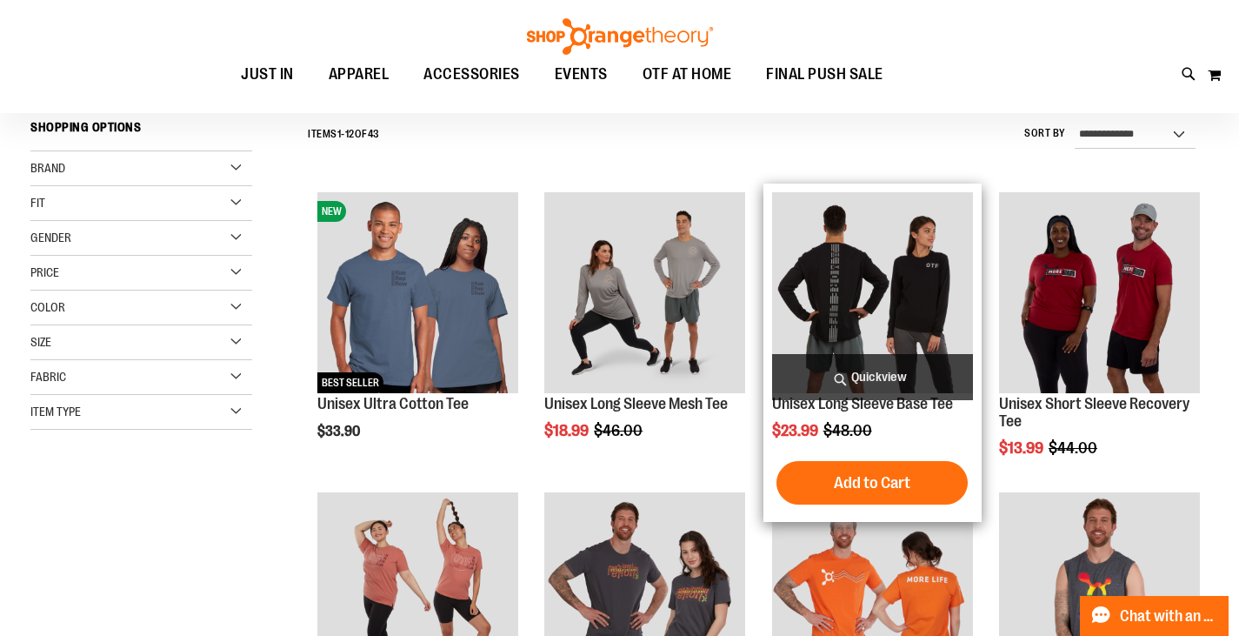
click at [912, 284] on img "product" at bounding box center [872, 292] width 201 height 201
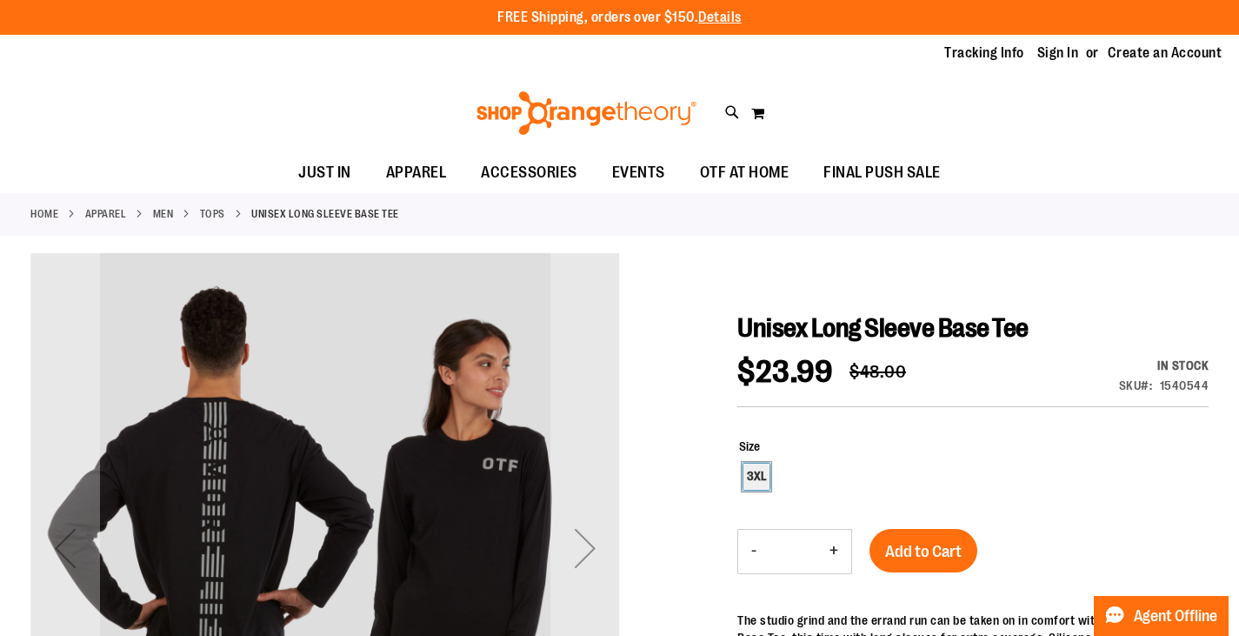
click at [755, 476] on div "3XL" at bounding box center [756, 476] width 26 height 26
type input "***"
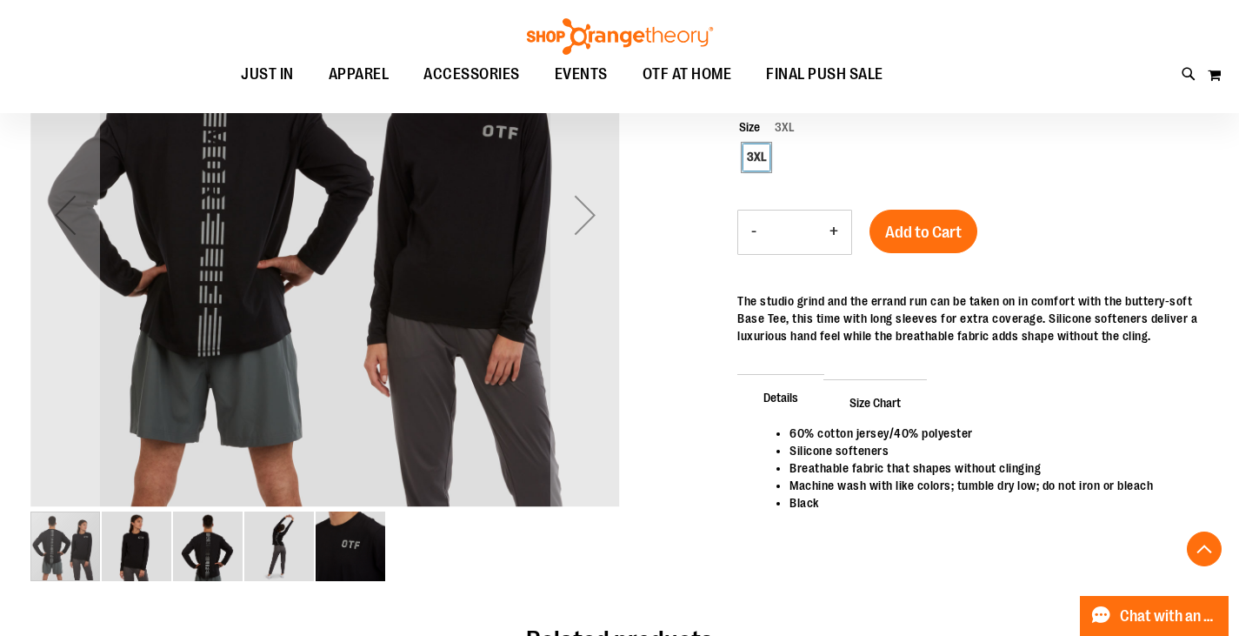
scroll to position [347, 0]
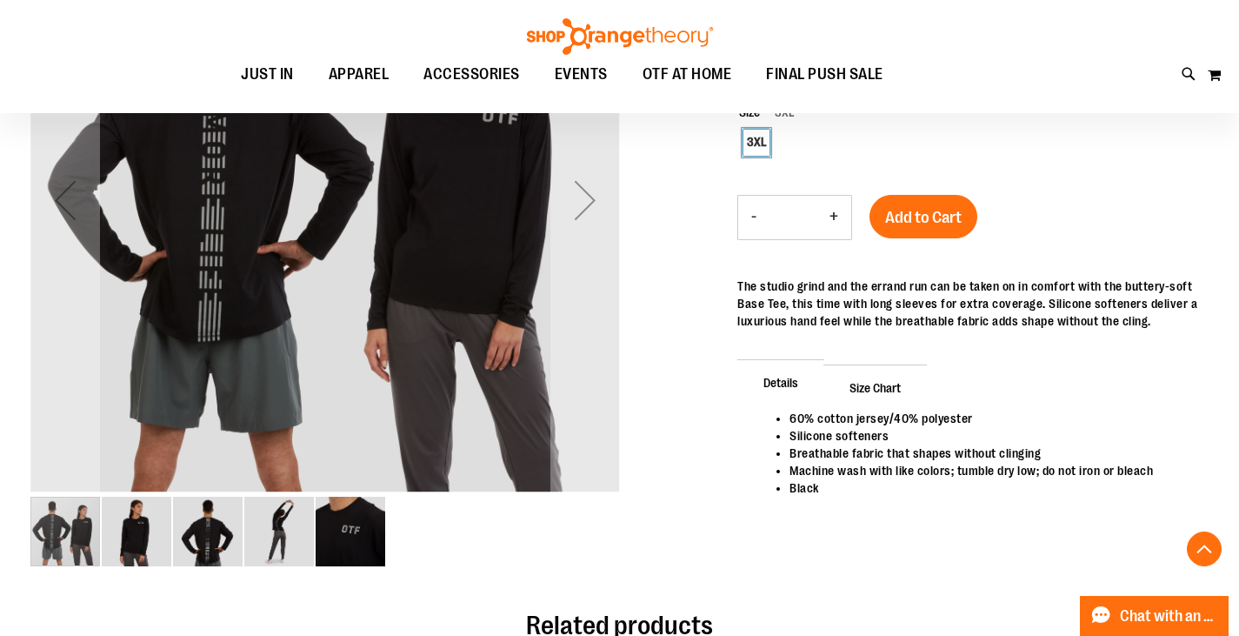
click at [284, 530] on img "image 4 of 5" at bounding box center [279, 531] width 70 height 70
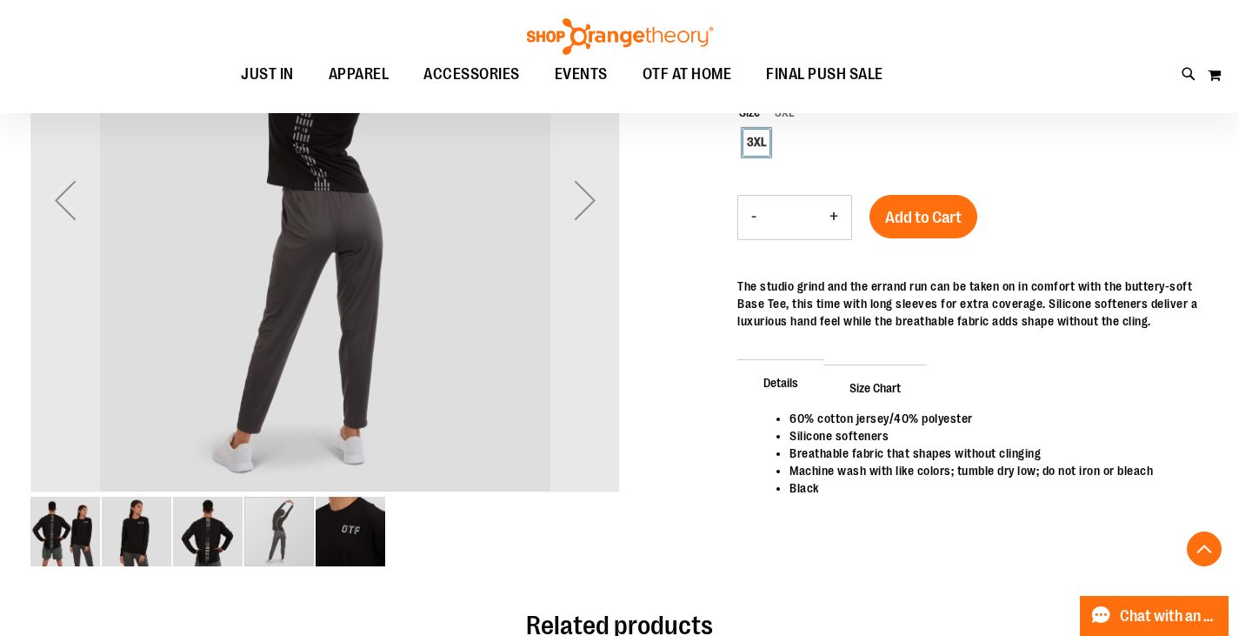
click at [216, 536] on img "image 3 of 5" at bounding box center [208, 531] width 70 height 70
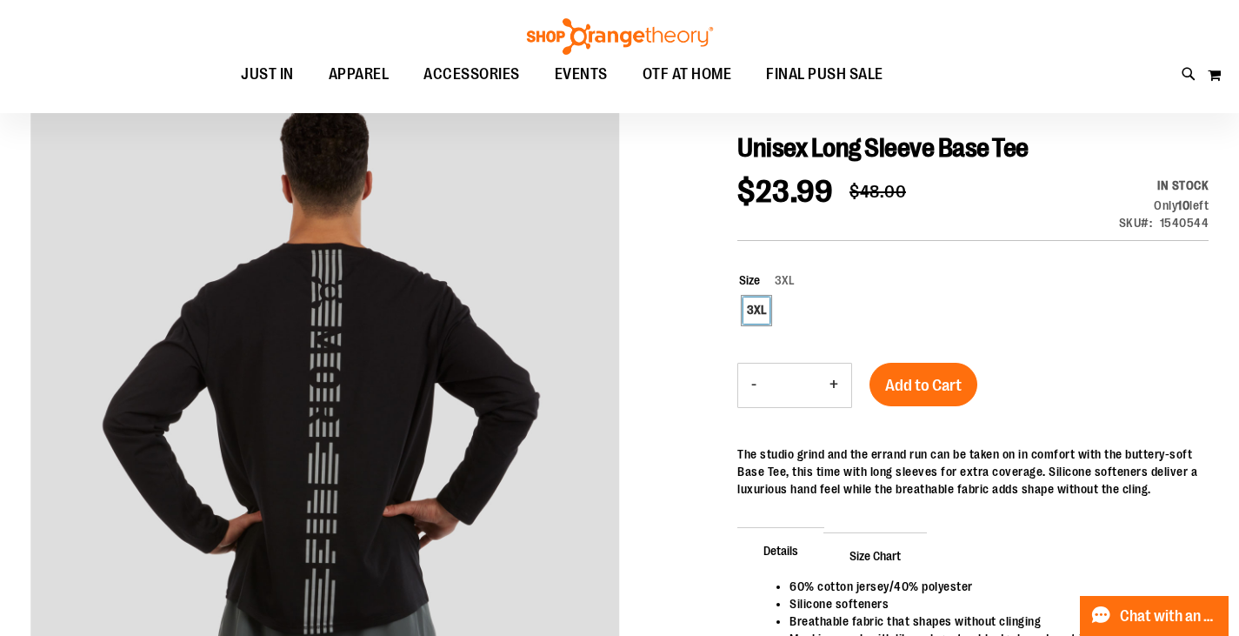
scroll to position [173, 0]
